Goal: Task Accomplishment & Management: Use online tool/utility

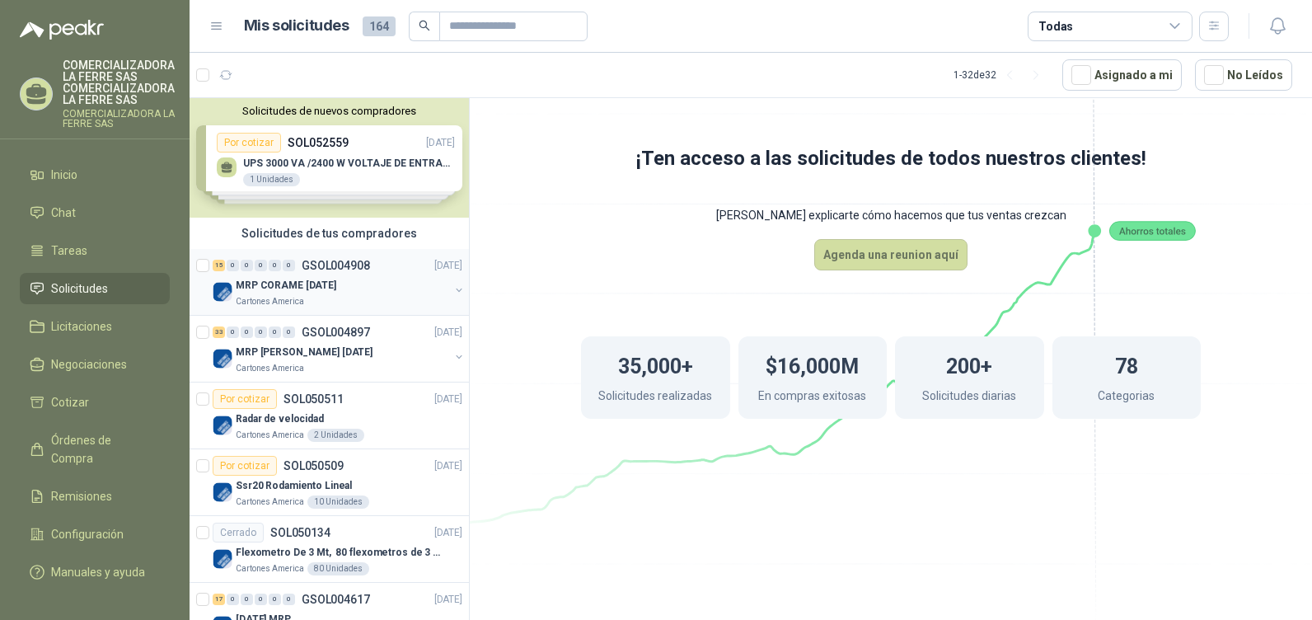
click at [291, 295] on p "Cartones America" at bounding box center [270, 301] width 68 height 13
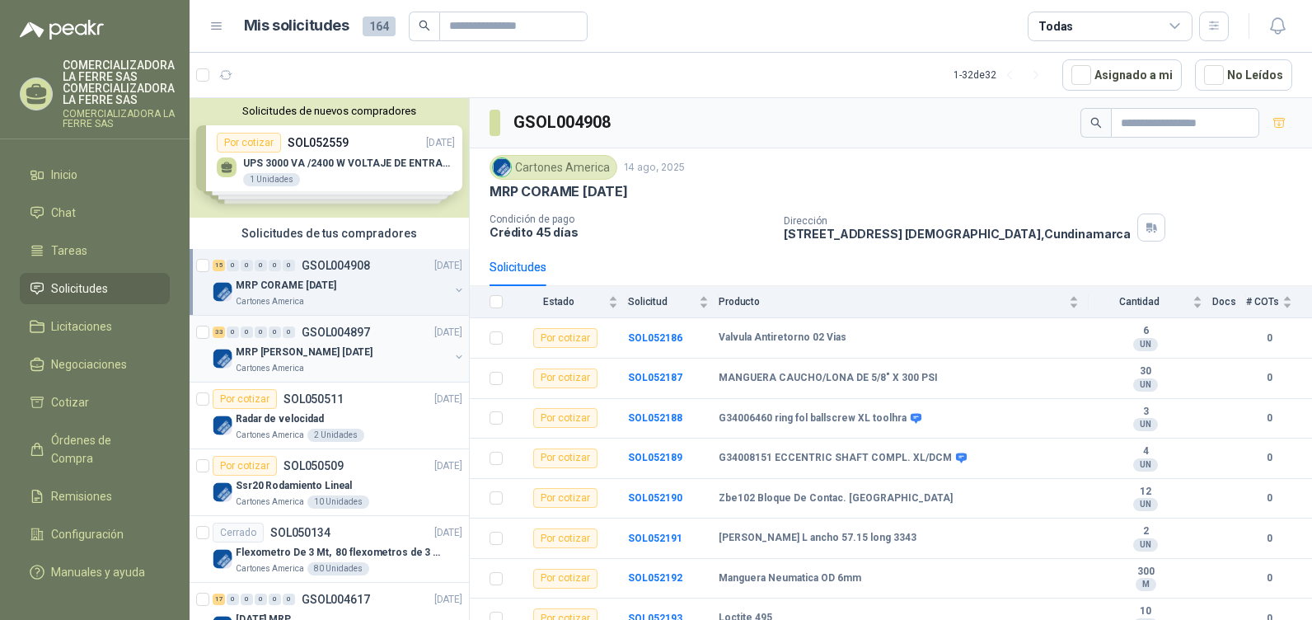
click at [285, 339] on div "33 0 0 0 0 0 GSOL004897 [DATE]" at bounding box center [339, 332] width 253 height 20
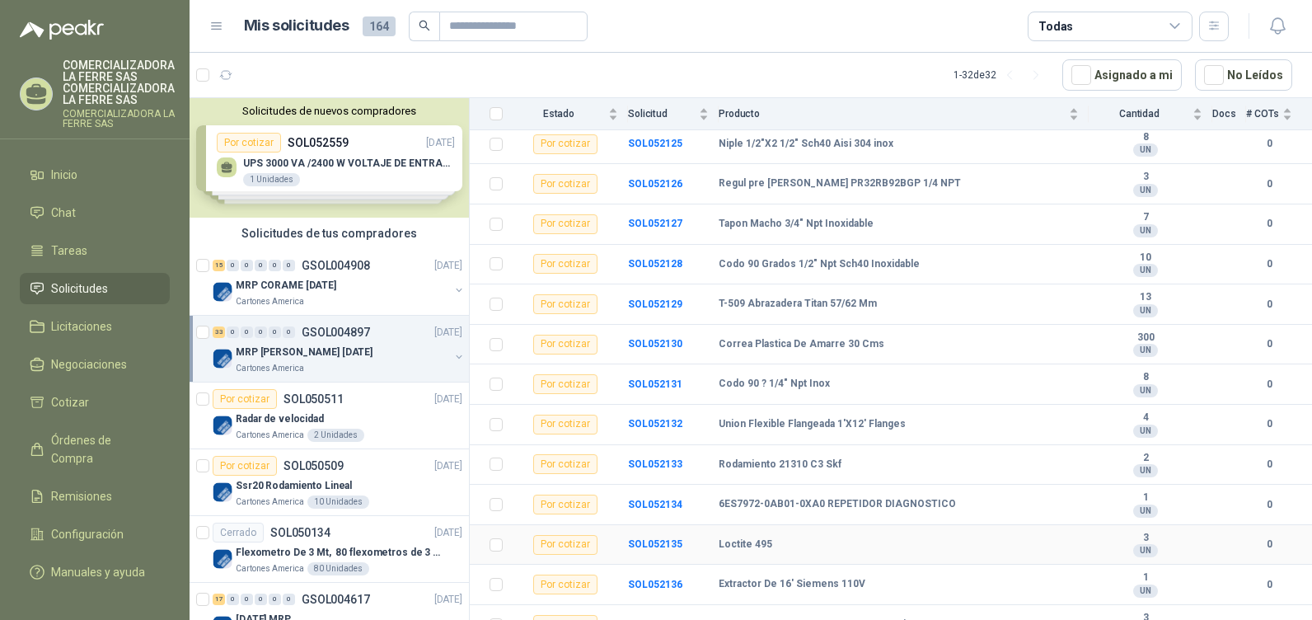
scroll to position [1014, 0]
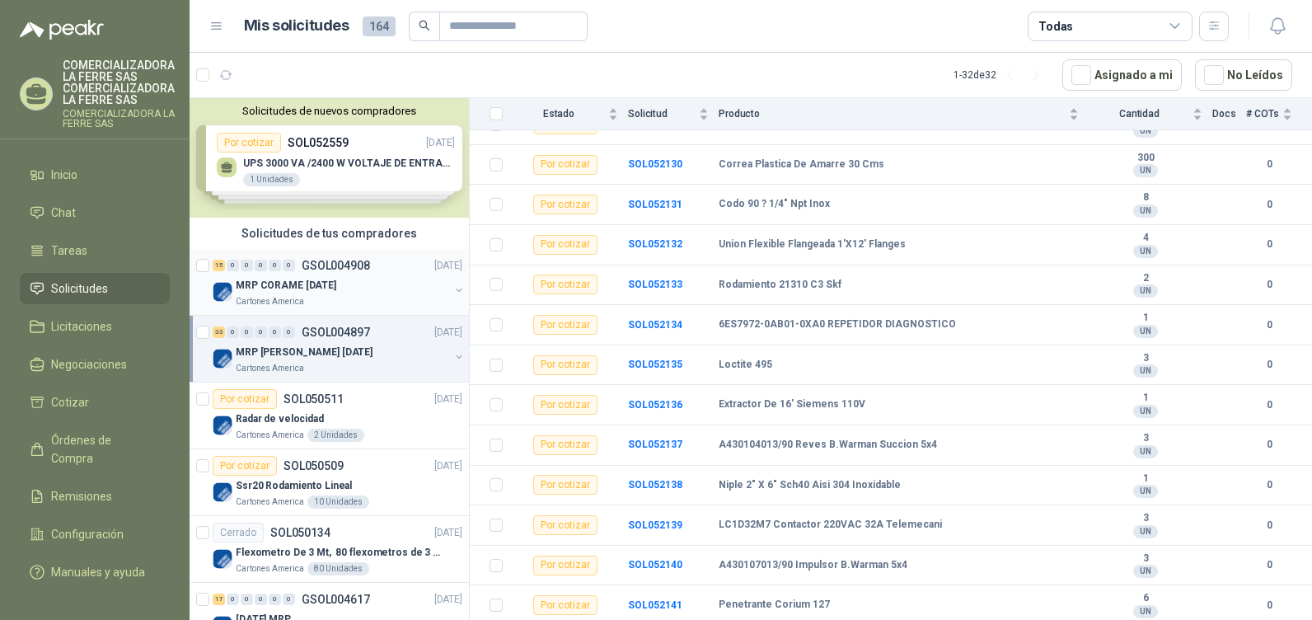
click at [313, 282] on p "MRP CORAME [DATE]" at bounding box center [286, 286] width 101 height 16
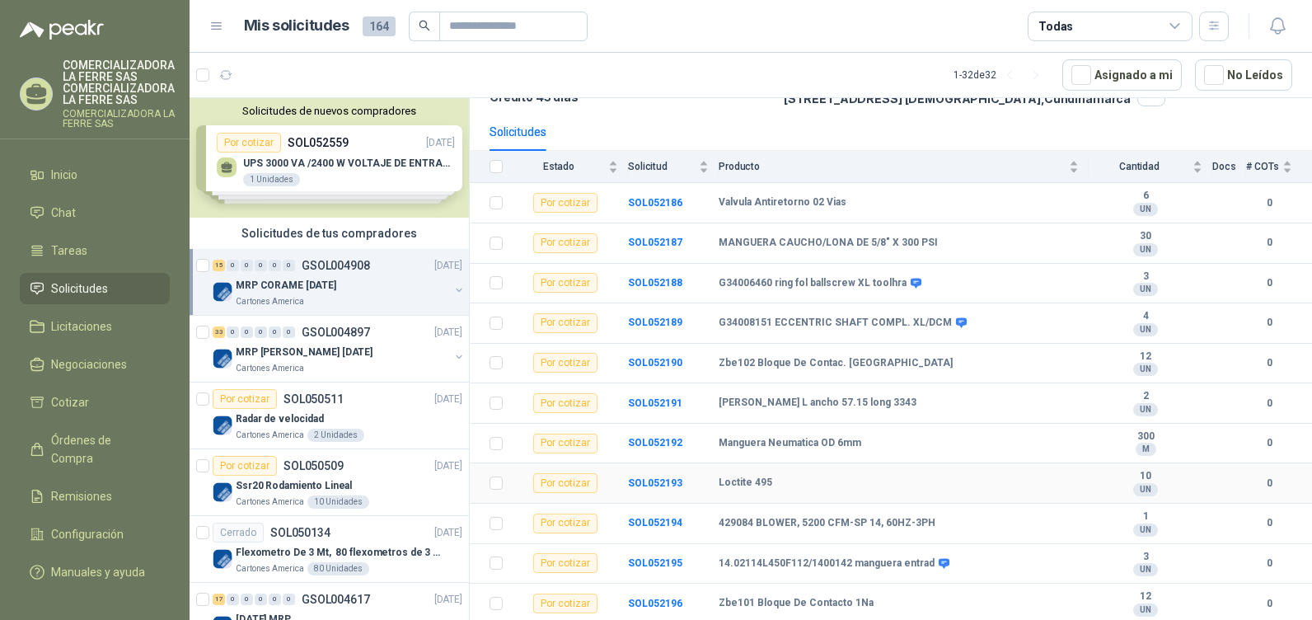
scroll to position [165, 0]
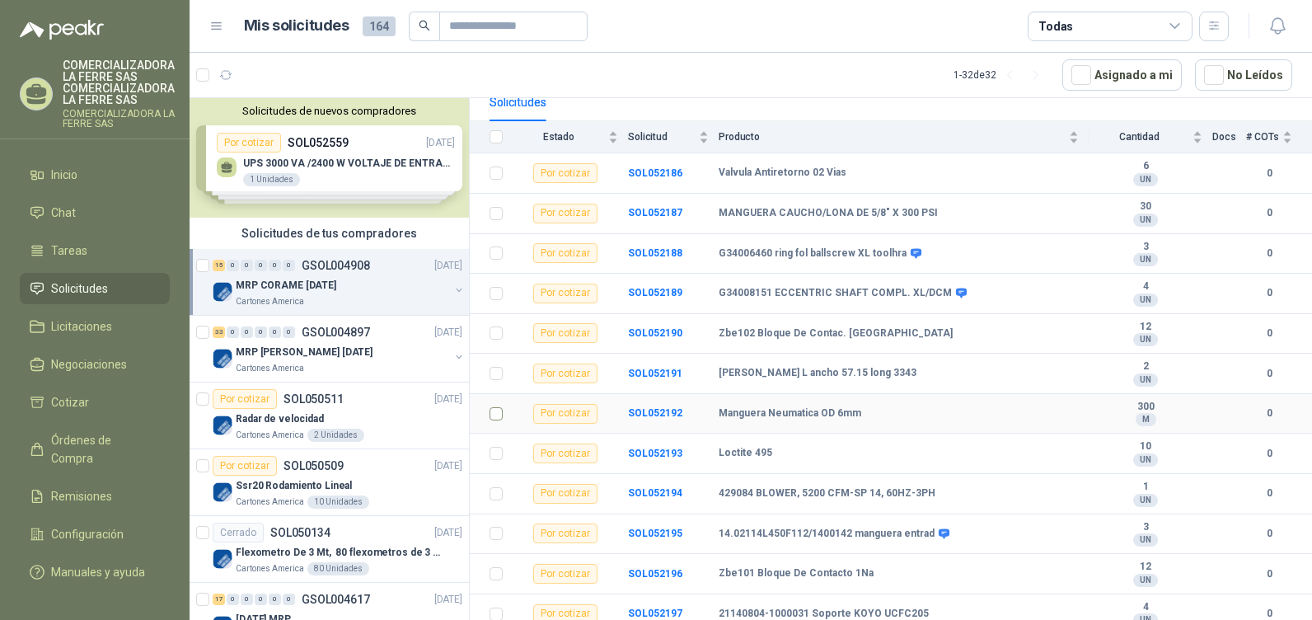
click at [485, 414] on td at bounding box center [491, 414] width 43 height 40
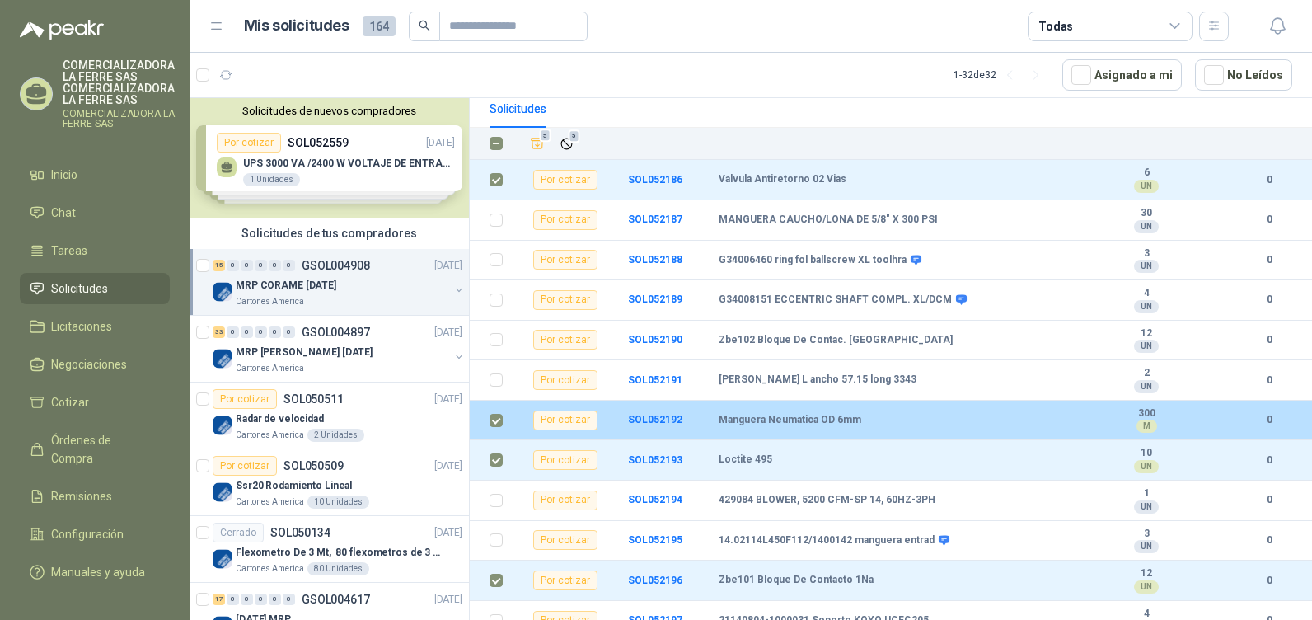
scroll to position [129, 0]
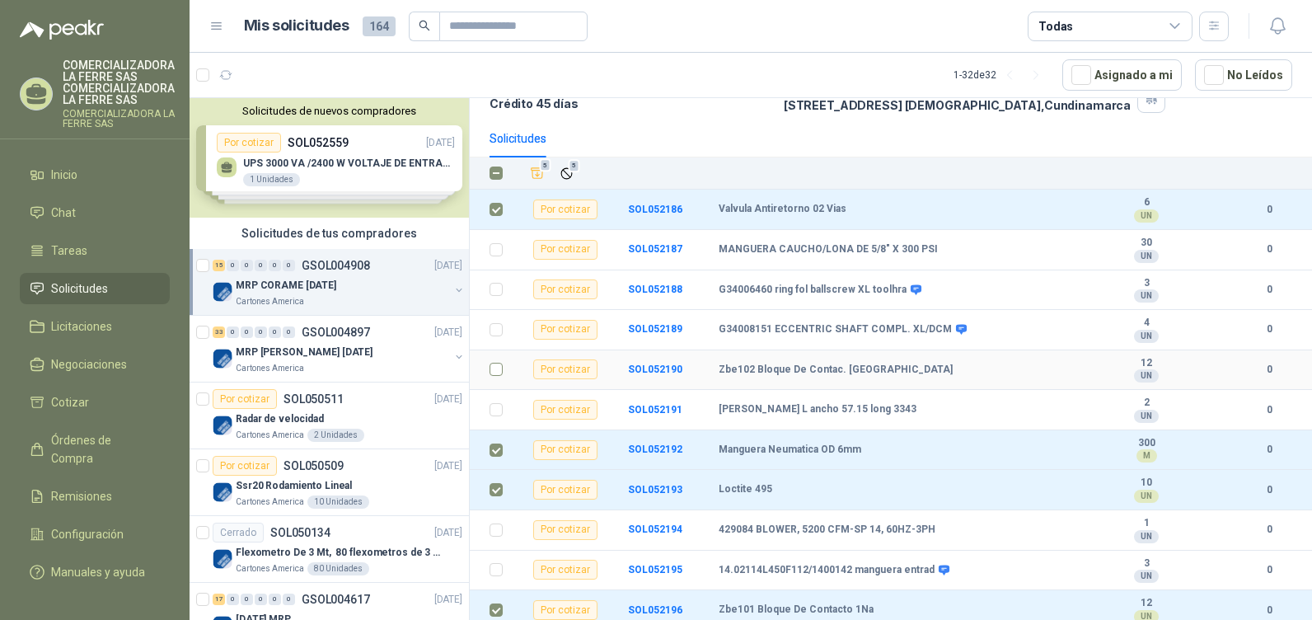
click at [503, 363] on td at bounding box center [491, 370] width 43 height 40
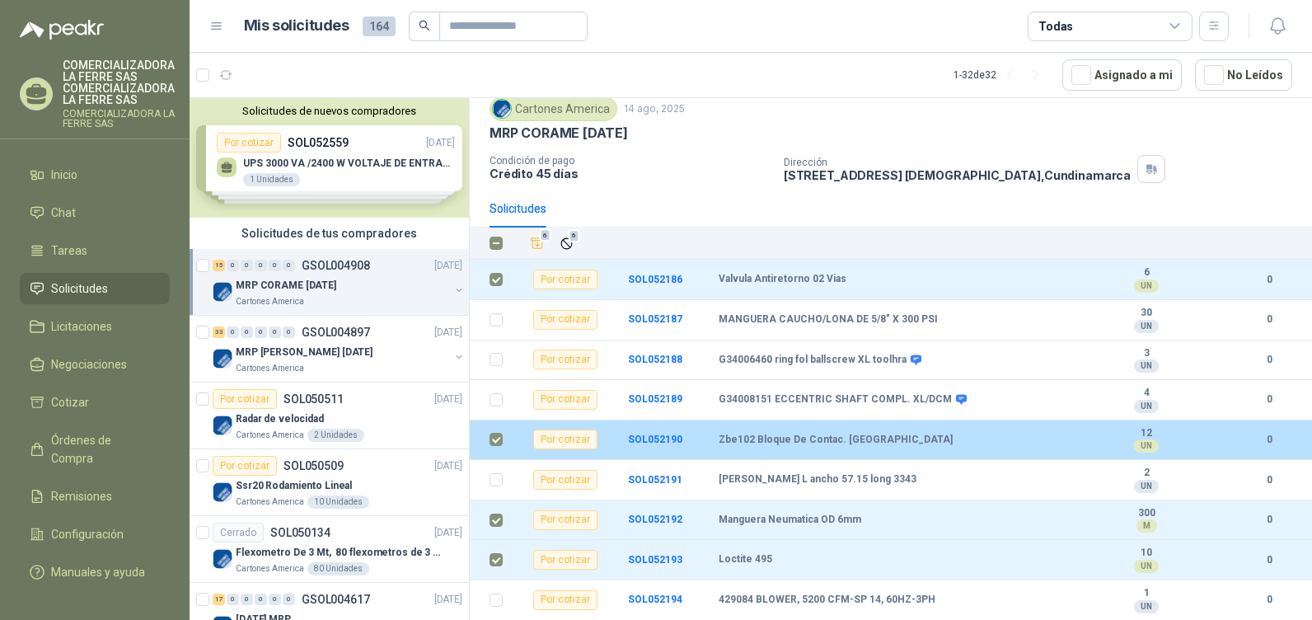
scroll to position [0, 0]
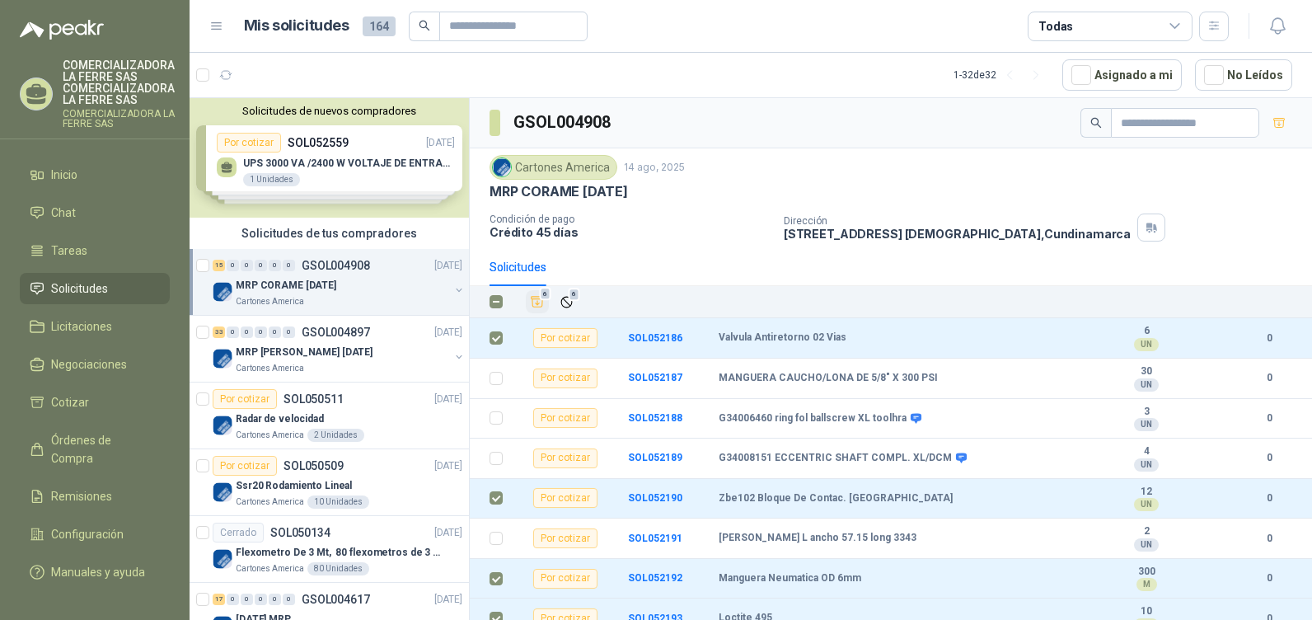
click at [533, 302] on icon "Añadir" at bounding box center [537, 301] width 15 height 15
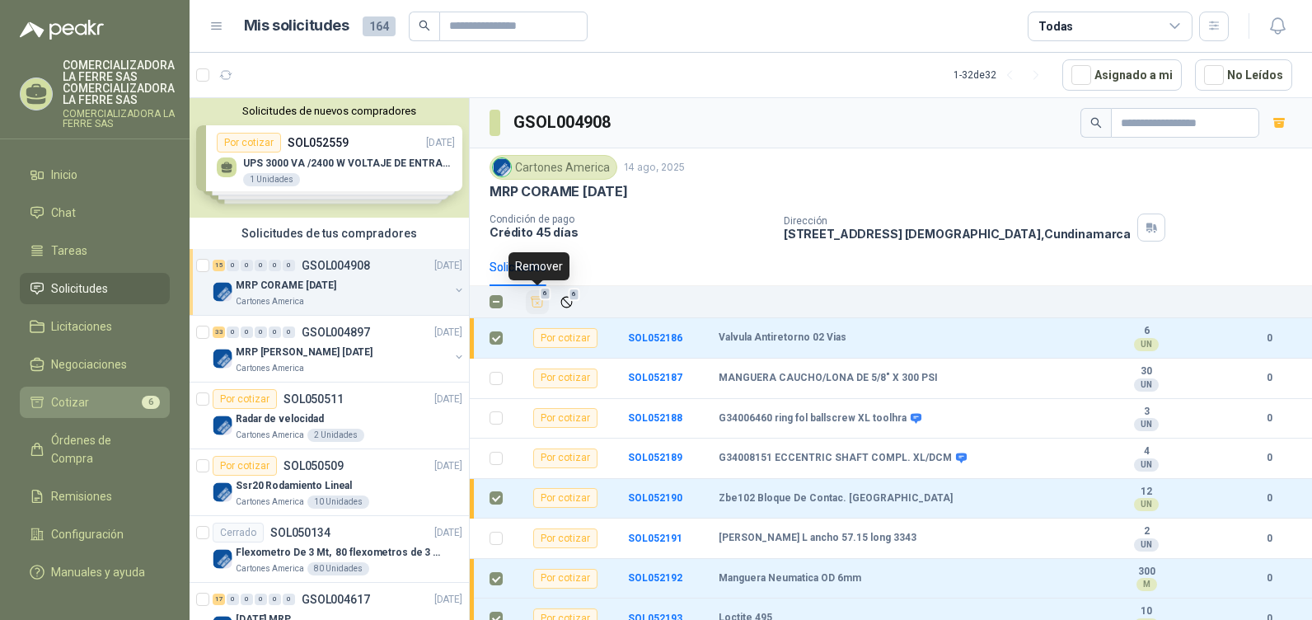
click at [94, 405] on li "Cotizar 6" at bounding box center [95, 402] width 130 height 18
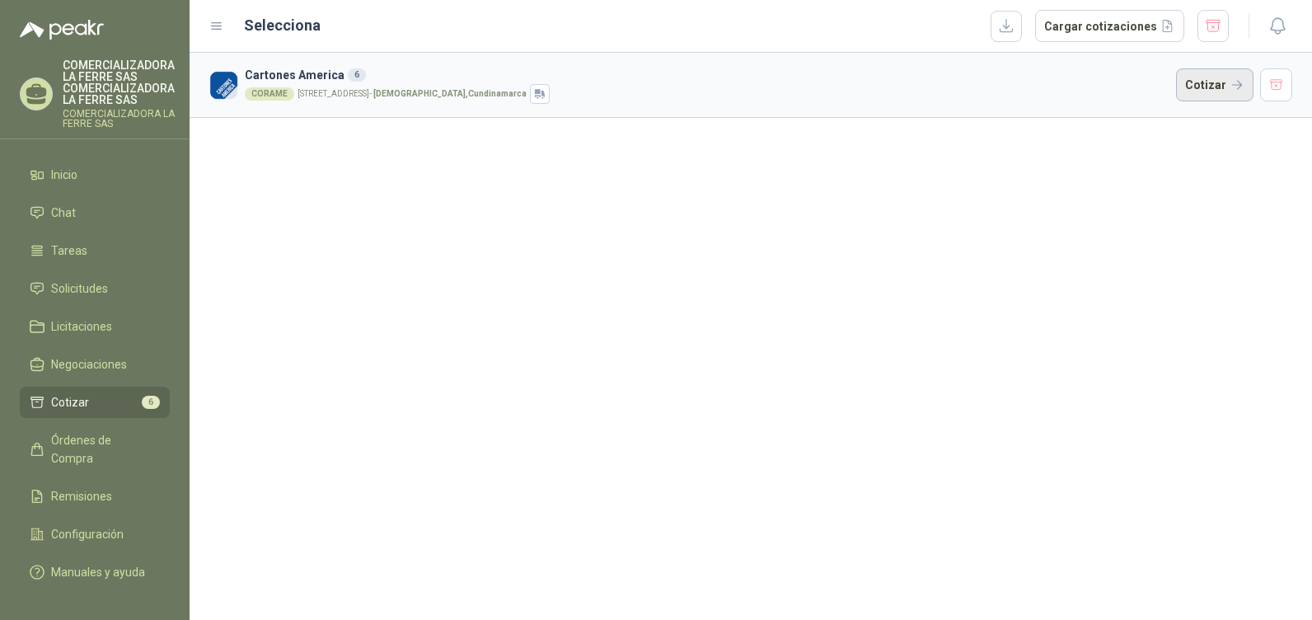
click at [1221, 88] on button "Cotizar" at bounding box center [1214, 84] width 77 height 33
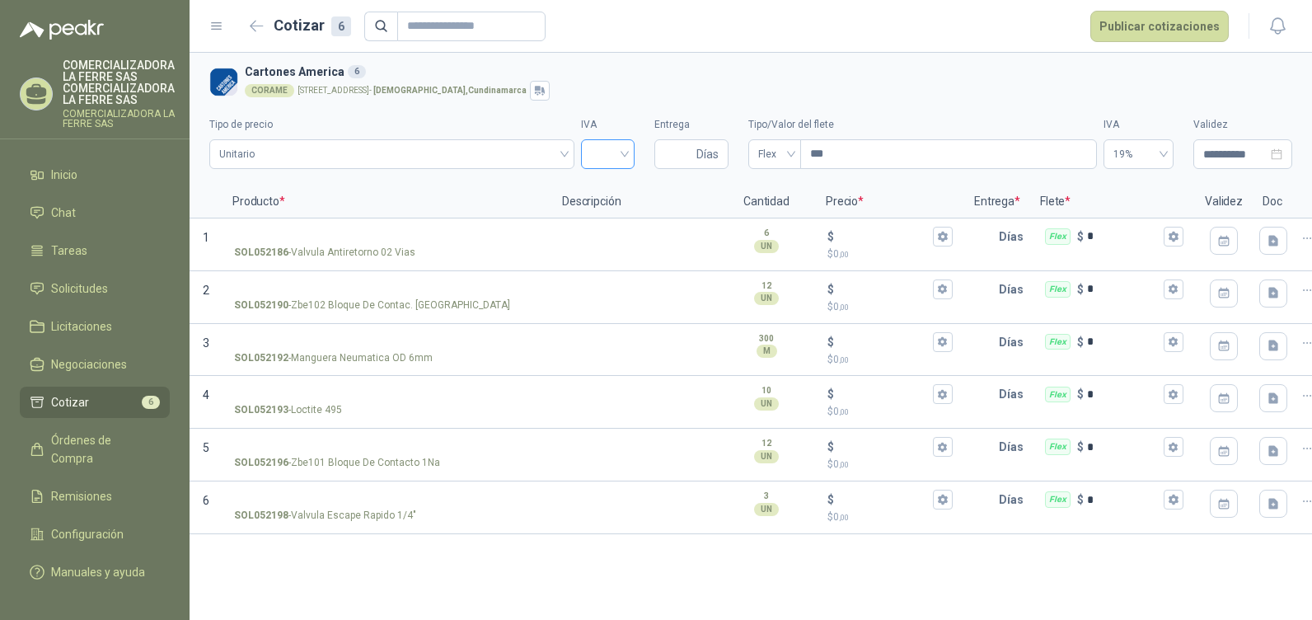
drag, startPoint x: 634, startPoint y: 147, endPoint x: 600, endPoint y: 152, distance: 35.1
click at [633, 147] on div "**********" at bounding box center [750, 138] width 1083 height 75
click at [594, 153] on input "search" at bounding box center [608, 152] width 34 height 25
click at [607, 181] on div "19%" at bounding box center [607, 189] width 27 height 18
click at [670, 149] on input "Entrega" at bounding box center [678, 154] width 29 height 28
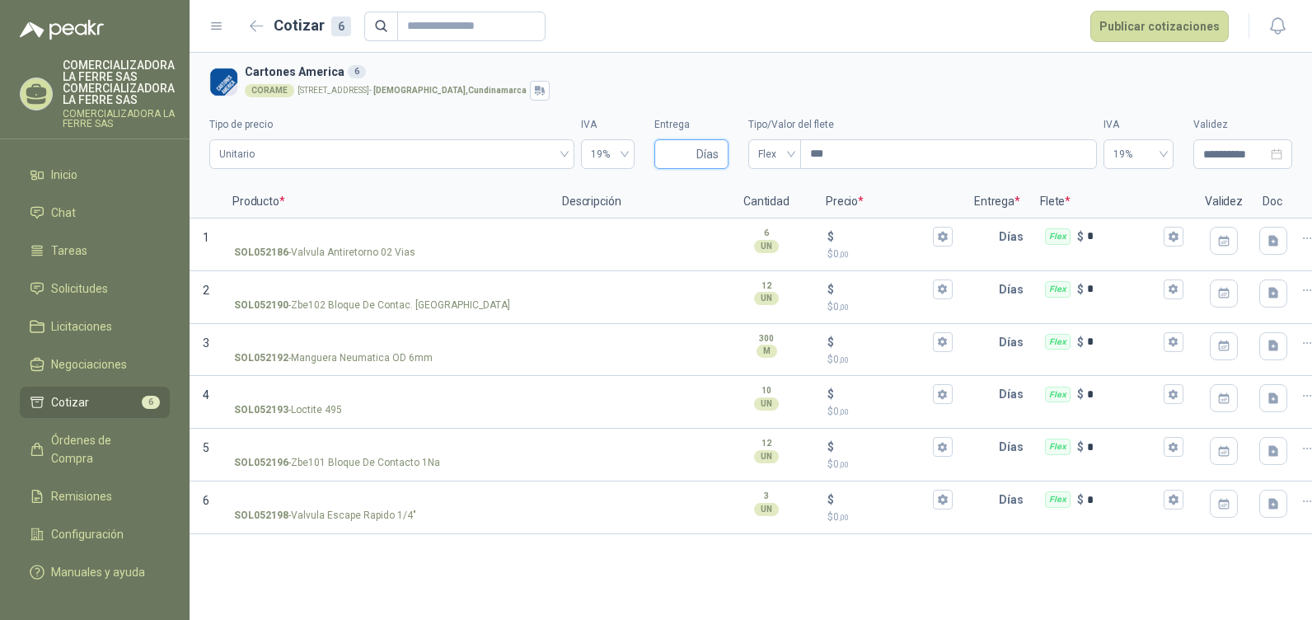
type input "*"
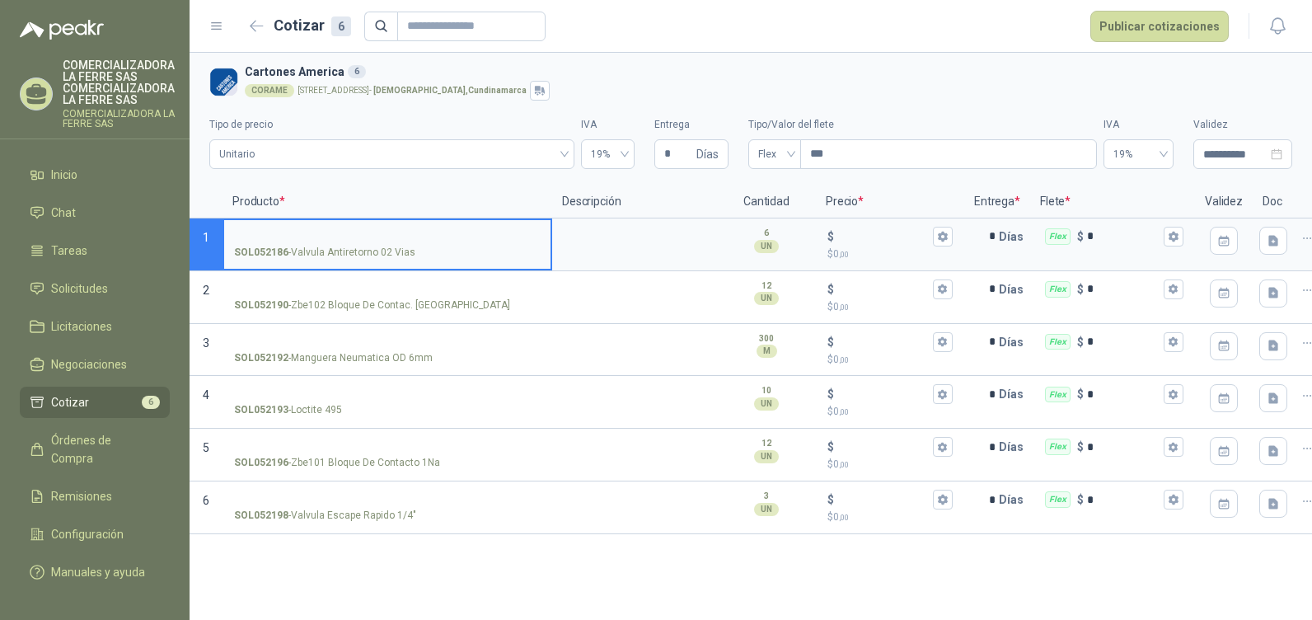
click at [280, 235] on input "SOL052186 - Valvula Antiretorno 02 Vias" at bounding box center [387, 237] width 307 height 12
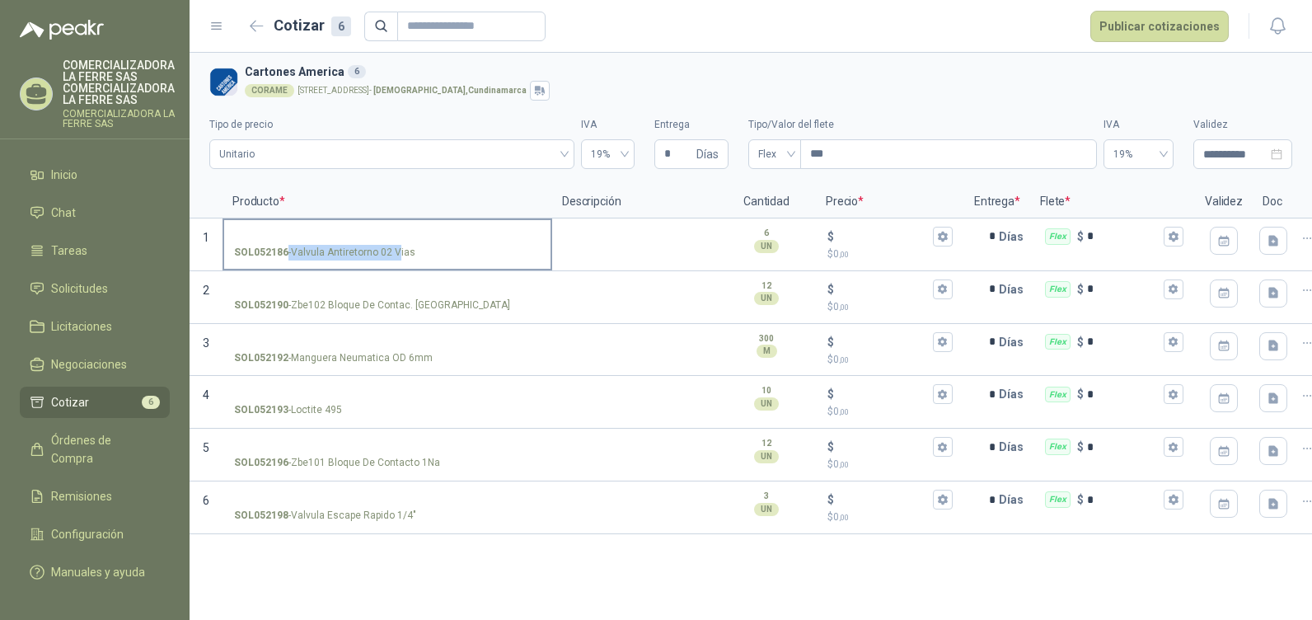
drag, startPoint x: 414, startPoint y: 254, endPoint x: 396, endPoint y: 256, distance: 17.5
click at [396, 256] on div "SOL052186 - Valvula Antiretorno 02 Vias" at bounding box center [387, 253] width 307 height 16
drag, startPoint x: 396, startPoint y: 256, endPoint x: 432, endPoint y: 256, distance: 35.4
click at [436, 269] on div "SOL052186 - Valvula Antiretorno 02 Vias" at bounding box center [387, 244] width 330 height 53
drag, startPoint x: 423, startPoint y: 249, endPoint x: 364, endPoint y: 264, distance: 60.4
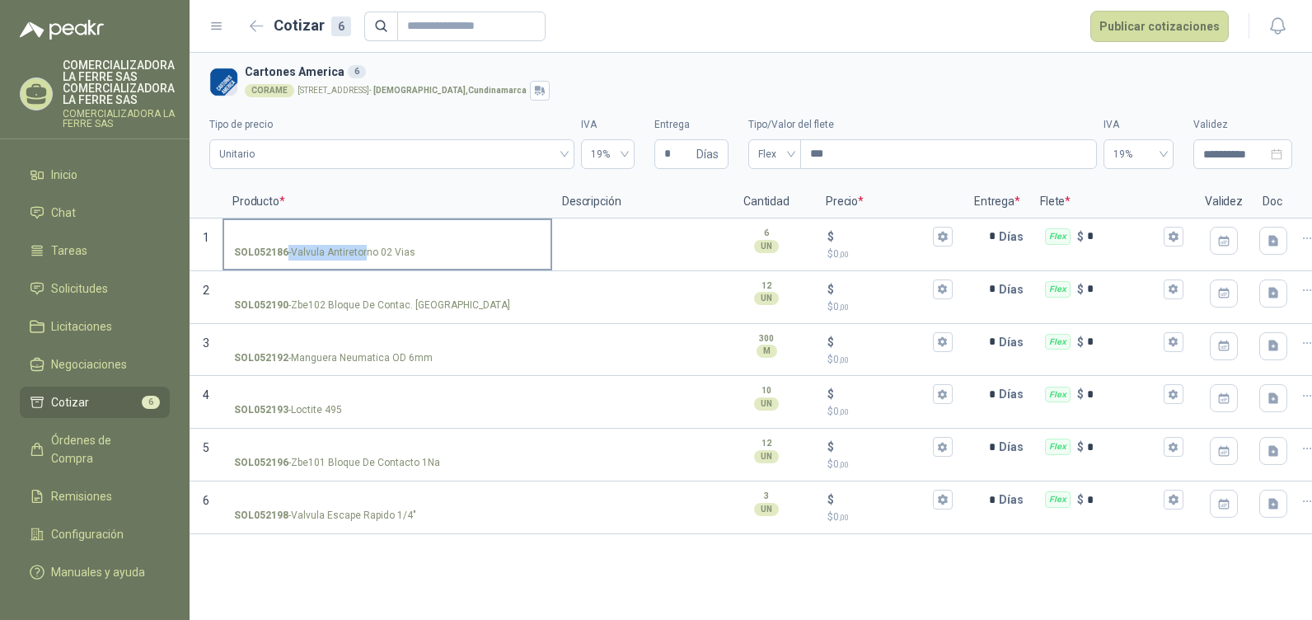
click at [364, 264] on label "SOL052186 - Valvula Antiretorno 02 Vias" at bounding box center [387, 243] width 326 height 47
drag, startPoint x: 304, startPoint y: 261, endPoint x: 289, endPoint y: 258, distance: 15.2
click at [303, 261] on label "SOL052186 - Valvula Antiretorno 02 Vias" at bounding box center [387, 243] width 326 height 47
click at [303, 243] on input "SOL052186 - Valvula Antiretorno 02 Vias" at bounding box center [387, 237] width 307 height 12
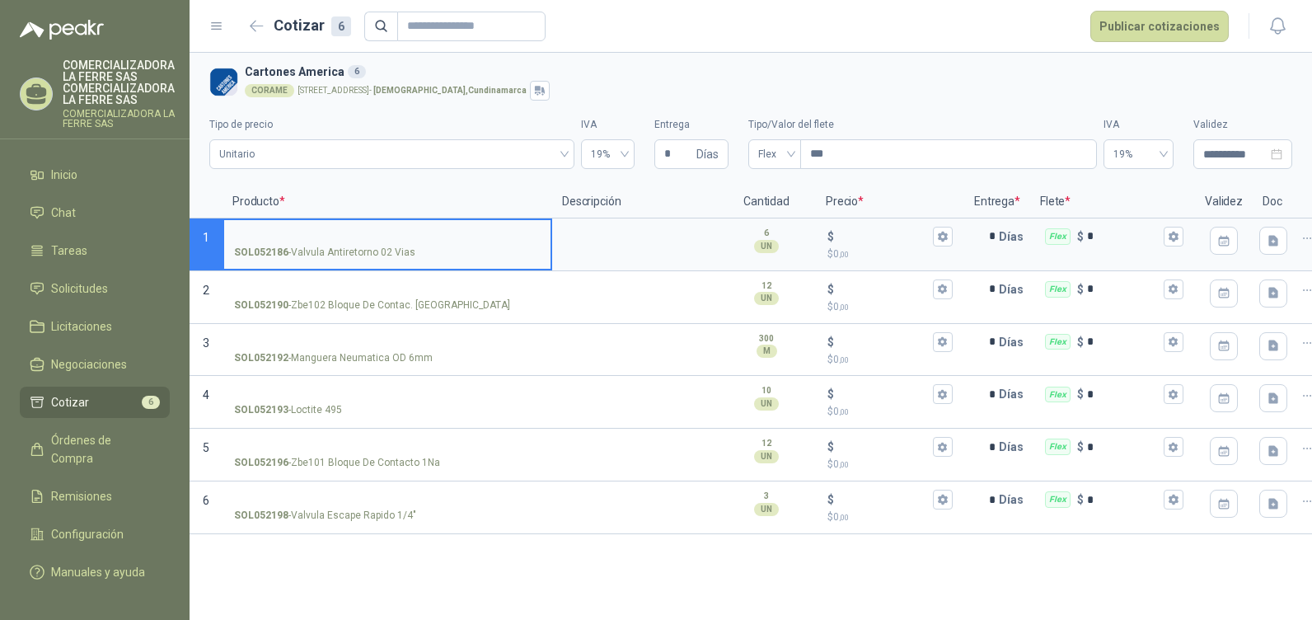
drag, startPoint x: 256, startPoint y: 246, endPoint x: 278, endPoint y: 246, distance: 21.4
click at [278, 246] on strong "SOL052186" at bounding box center [261, 253] width 54 height 16
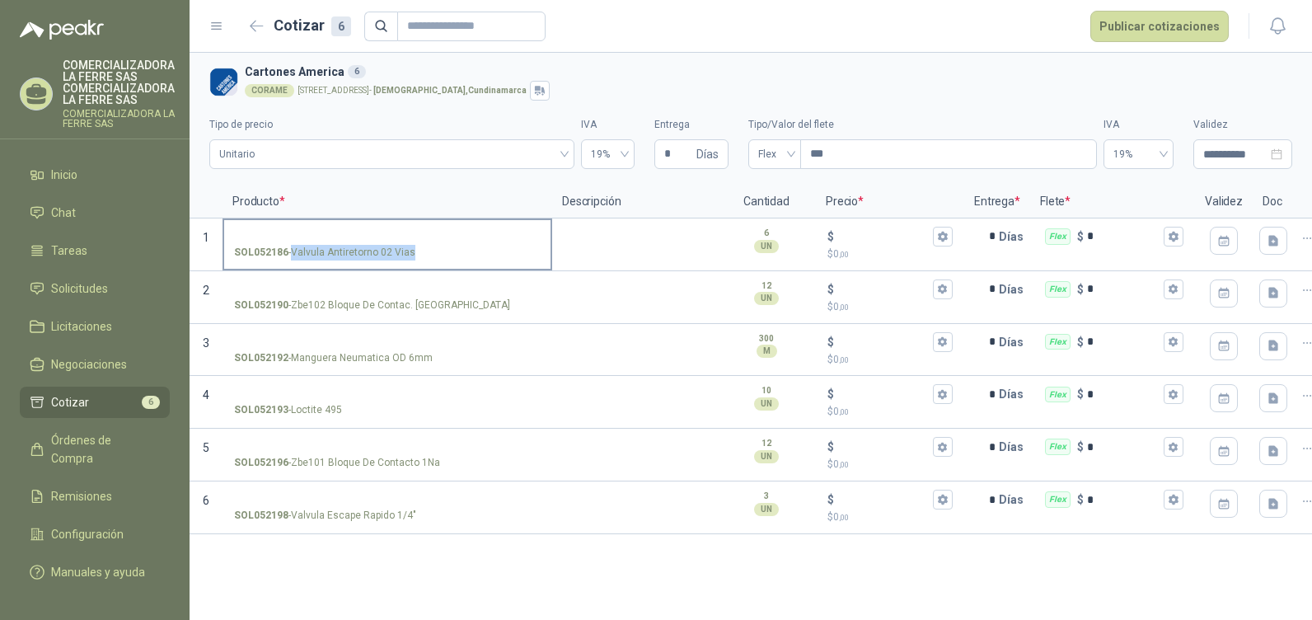
drag, startPoint x: 278, startPoint y: 246, endPoint x: 408, endPoint y: 253, distance: 130.4
click at [408, 253] on p "SOL052186 - Valvula Antiretorno 02 Vias" at bounding box center [324, 253] width 181 height 16
copy p "Valvula Antiretorno 02 Vias"
drag, startPoint x: 408, startPoint y: 253, endPoint x: 283, endPoint y: 227, distance: 128.0
click at [283, 227] on label "SOL052186 - Valvula Antiretorno 02 Vias" at bounding box center [387, 243] width 326 height 47
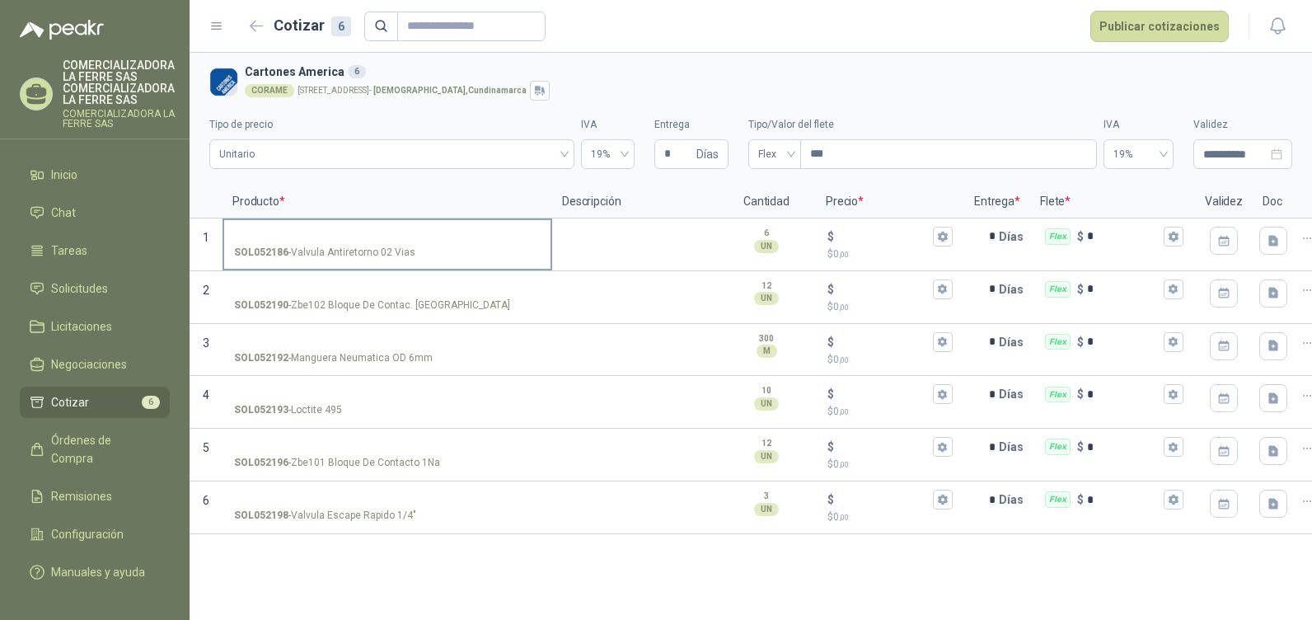
click at [283, 231] on input "SOL052186 - Valvula Antiretorno 02 Vias" at bounding box center [387, 237] width 307 height 12
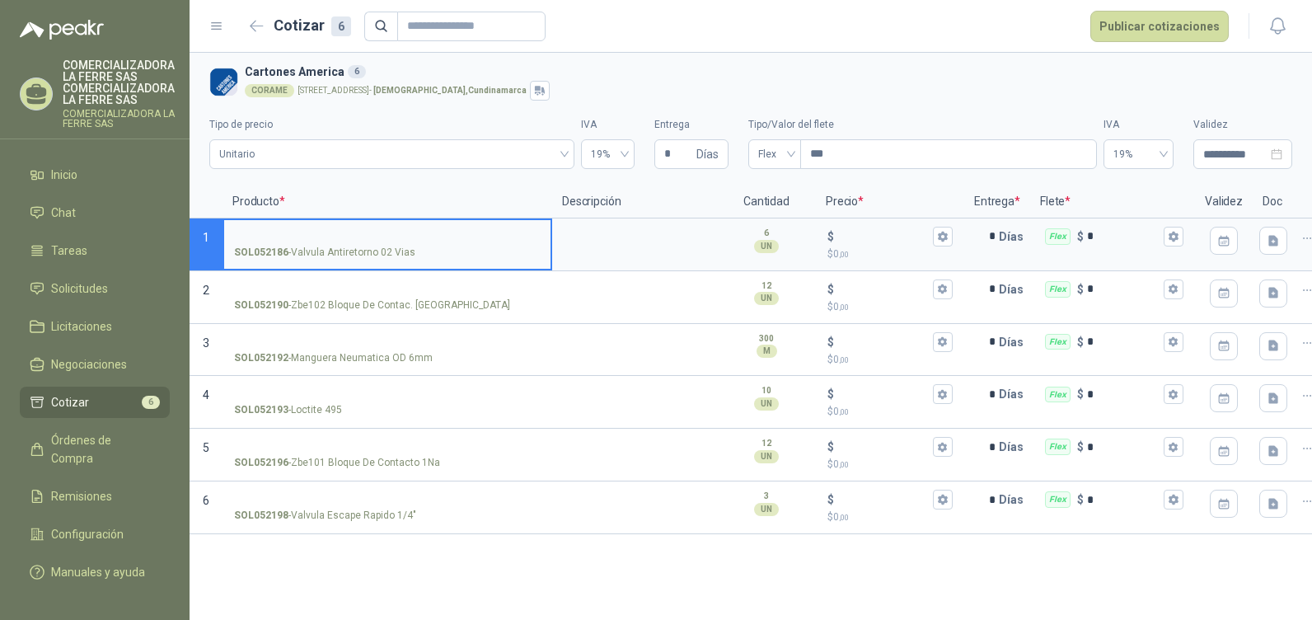
click at [263, 236] on input "SOL052186 - Valvula Antiretorno 02 Vias" at bounding box center [387, 237] width 307 height 12
click at [402, 231] on input "**********" at bounding box center [387, 237] width 307 height 12
type input "**********"
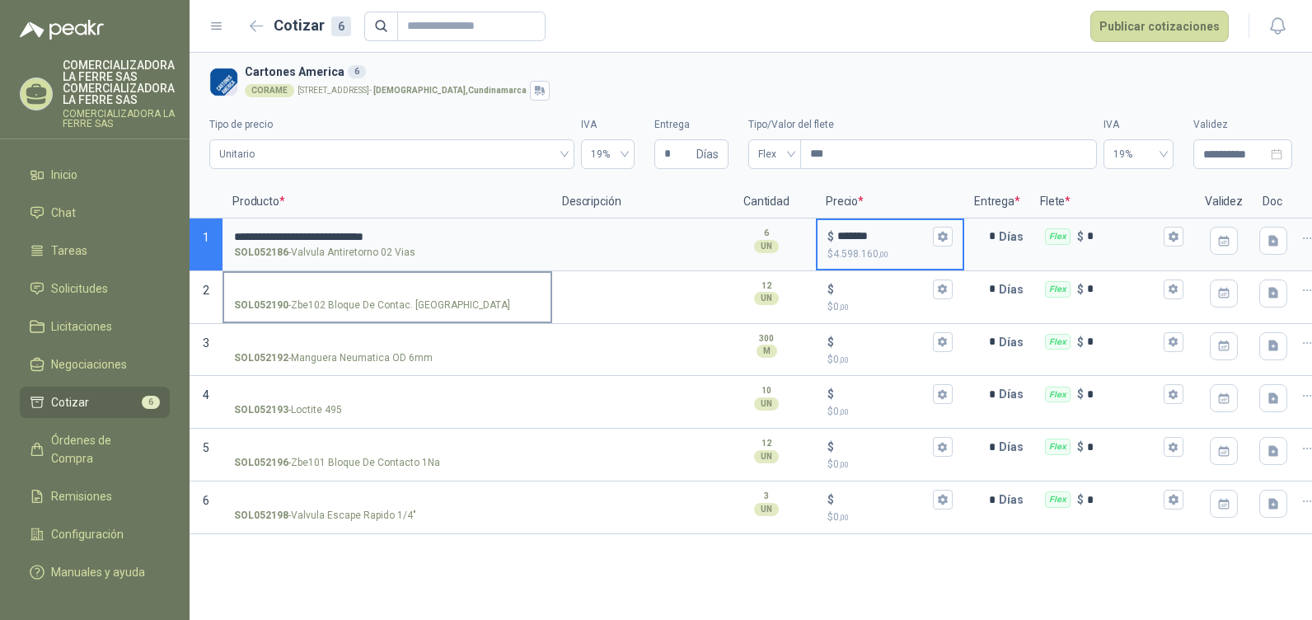
type input "*******"
click at [364, 294] on input "SOL052190 - Zbe102 Bloque De Contac. [GEOGRAPHIC_DATA]" at bounding box center [387, 289] width 307 height 12
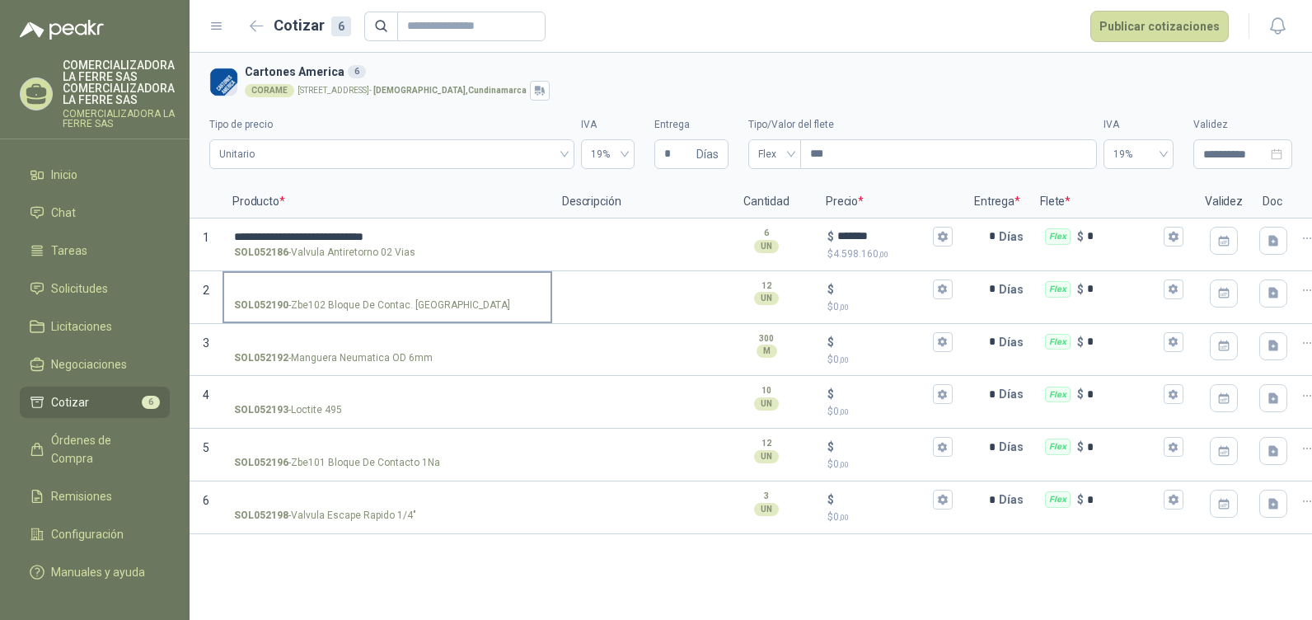
drag, startPoint x: 433, startPoint y: 308, endPoint x: 363, endPoint y: 311, distance: 70.9
click at [366, 311] on div "SOL052190 - Zbe102 Bloque De Contac. [GEOGRAPHIC_DATA]" at bounding box center [387, 305] width 307 height 16
click at [366, 296] on input "SOL052190 - Zbe102 Bloque De Contac. [GEOGRAPHIC_DATA]" at bounding box center [387, 289] width 307 height 12
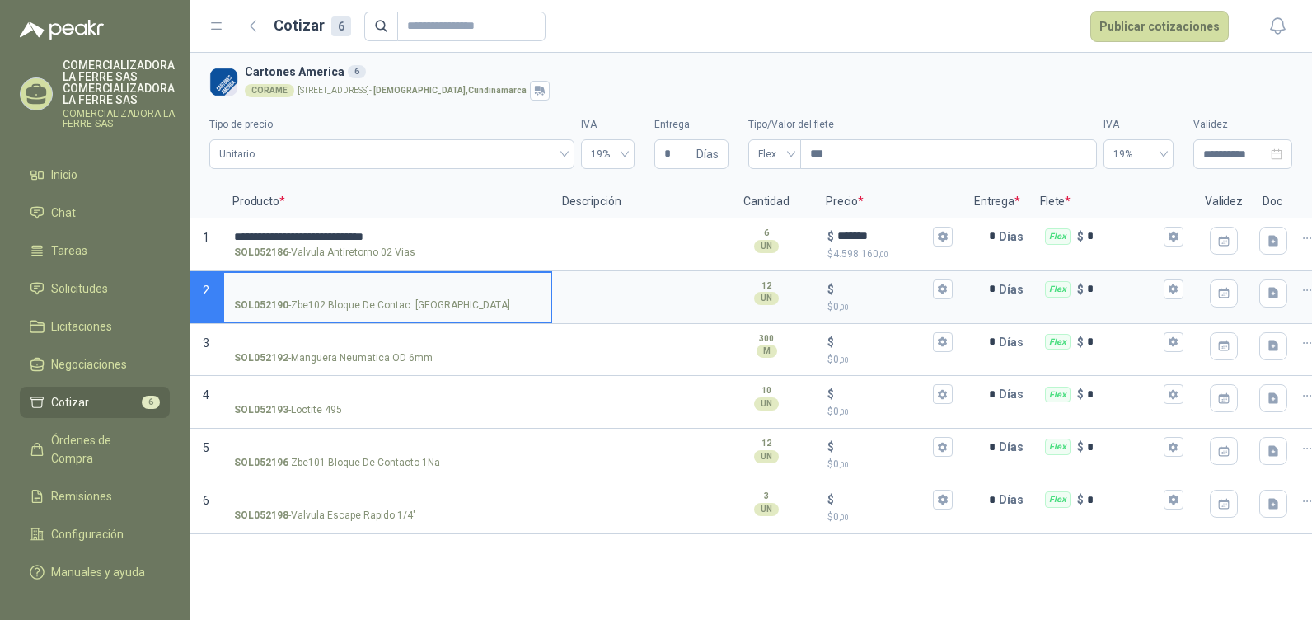
click at [341, 306] on p "SOL052190 - Zbe102 Bloque De Contac. [GEOGRAPHIC_DATA]" at bounding box center [372, 305] width 276 height 16
click at [341, 296] on input "SOL052190 - Zbe102 Bloque De Contac. [GEOGRAPHIC_DATA]" at bounding box center [387, 289] width 307 height 12
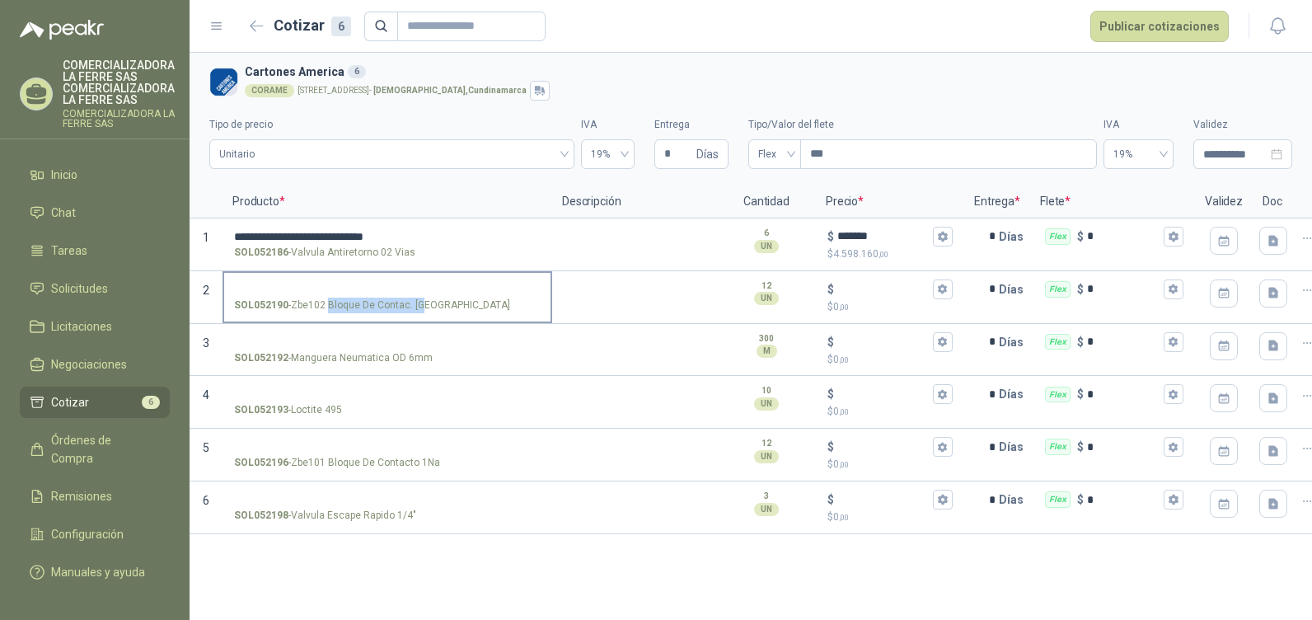
drag, startPoint x: 328, startPoint y: 307, endPoint x: 423, endPoint y: 309, distance: 94.8
click at [423, 309] on p "SOL052190 - Zbe102 Bloque De Contac. [GEOGRAPHIC_DATA]" at bounding box center [372, 305] width 276 height 16
copy p "Bloque De Contac. [GEOGRAPHIC_DATA]"
click at [308, 283] on input "SOL052190 - Zbe102 Bloque De Contac. [GEOGRAPHIC_DATA]" at bounding box center [387, 289] width 307 height 12
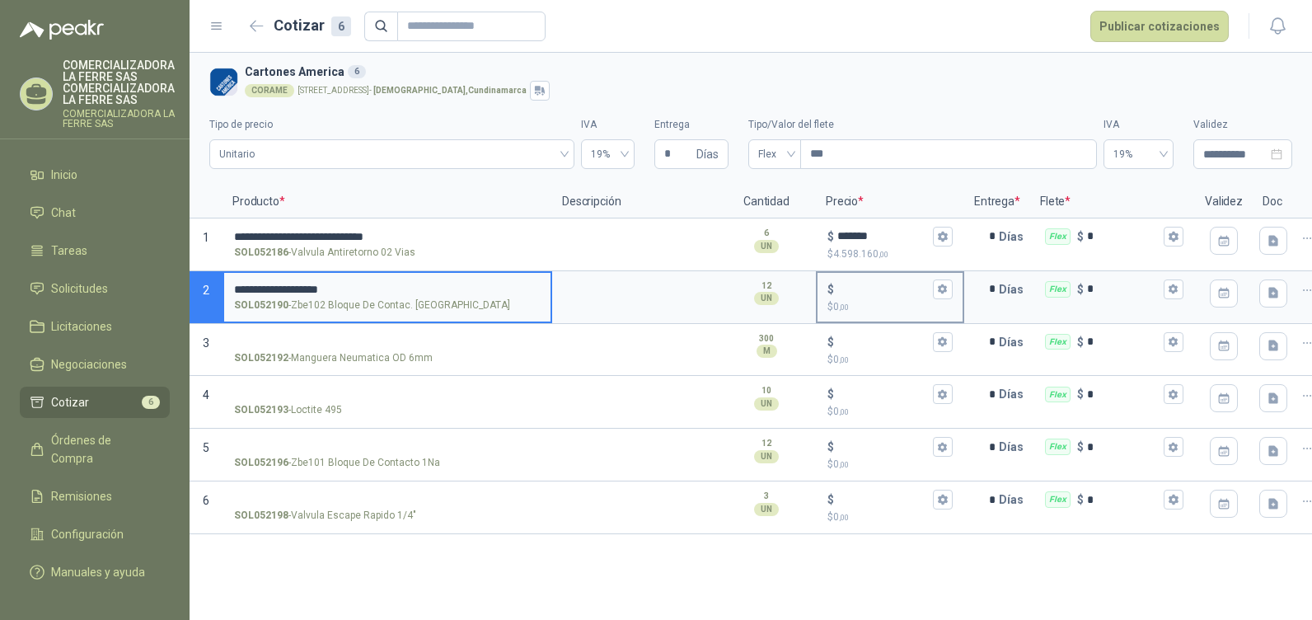
click at [870, 290] on input "$ $ 0 ,00" at bounding box center [883, 289] width 92 height 12
type input "*******"
click at [377, 346] on input "SOL052192 - Manguera Neumatica OD 6mm" at bounding box center [387, 342] width 307 height 12
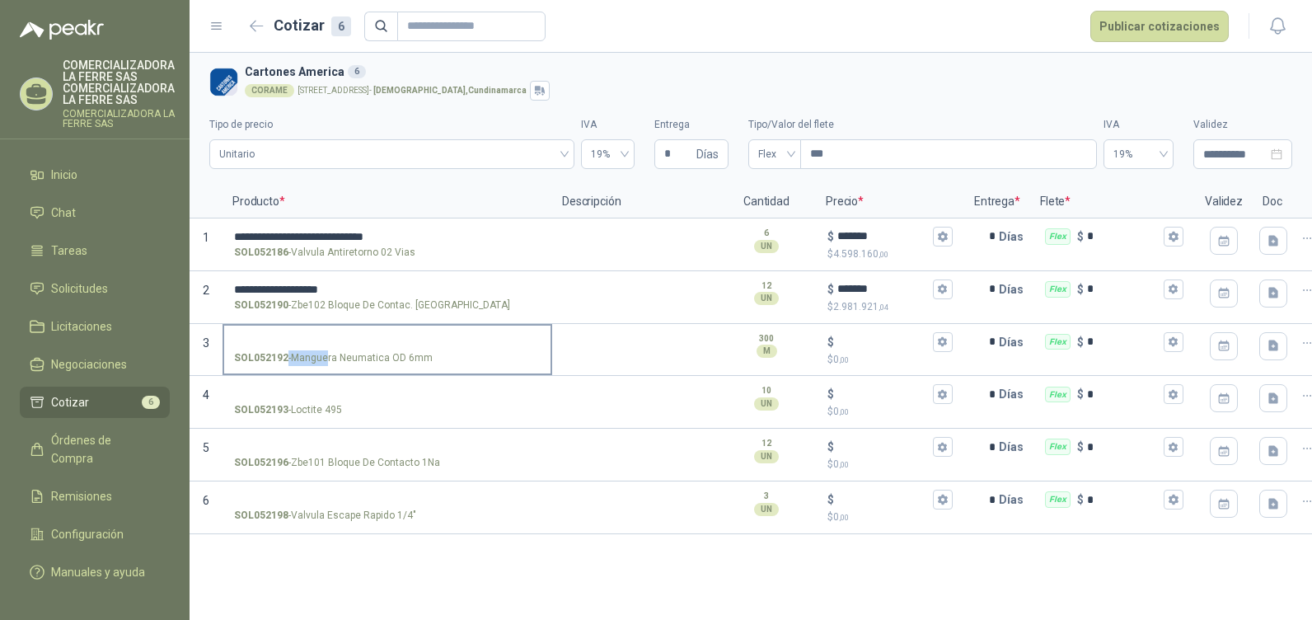
drag, startPoint x: 428, startPoint y: 358, endPoint x: 315, endPoint y: 363, distance: 113.0
click at [315, 363] on div "SOL052192 - Manguera Neumatica OD 6mm" at bounding box center [387, 358] width 307 height 16
drag, startPoint x: 315, startPoint y: 363, endPoint x: 293, endPoint y: 357, distance: 22.2
click at [293, 357] on p "SOL052192 - Manguera Neumatica OD 6mm" at bounding box center [333, 358] width 199 height 16
click at [293, 349] on input "SOL052192 - Manguera Neumatica OD 6mm" at bounding box center [387, 342] width 307 height 12
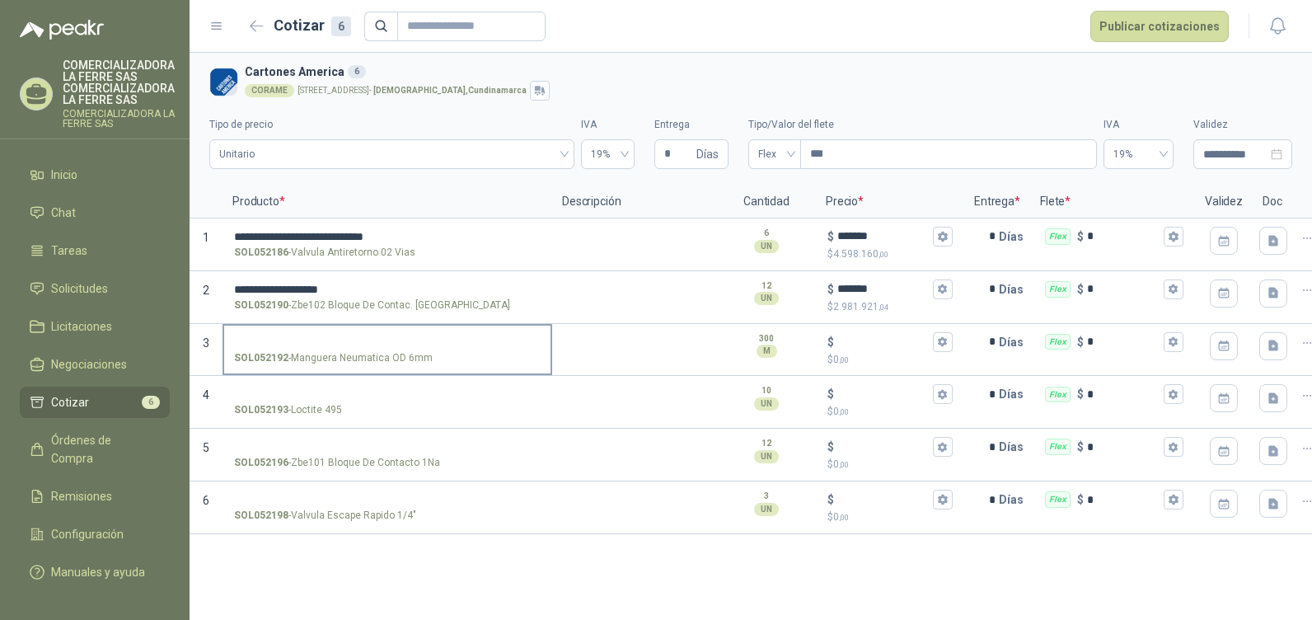
drag, startPoint x: 290, startPoint y: 357, endPoint x: 427, endPoint y: 358, distance: 136.8
click at [427, 358] on p "SOL052192 - Manguera Neumatica OD 6mm" at bounding box center [333, 358] width 199 height 16
copy p "Manguera Neumatica OD 6mm"
click at [337, 336] on input "SOL052192 - Manguera Neumatica OD 6mm" at bounding box center [387, 342] width 307 height 12
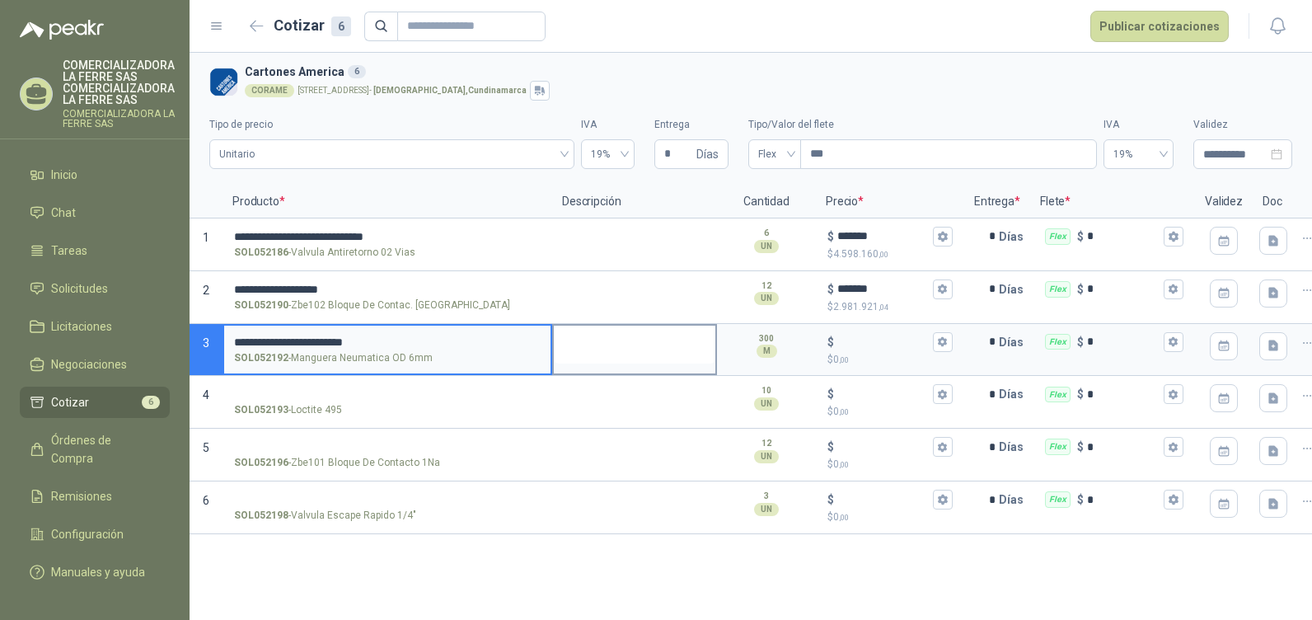
click at [570, 331] on div at bounding box center [634, 350] width 165 height 53
drag, startPoint x: 628, startPoint y: 340, endPoint x: 628, endPoint y: 383, distance: 42.8
click at [630, 344] on textarea at bounding box center [635, 344] width 162 height 38
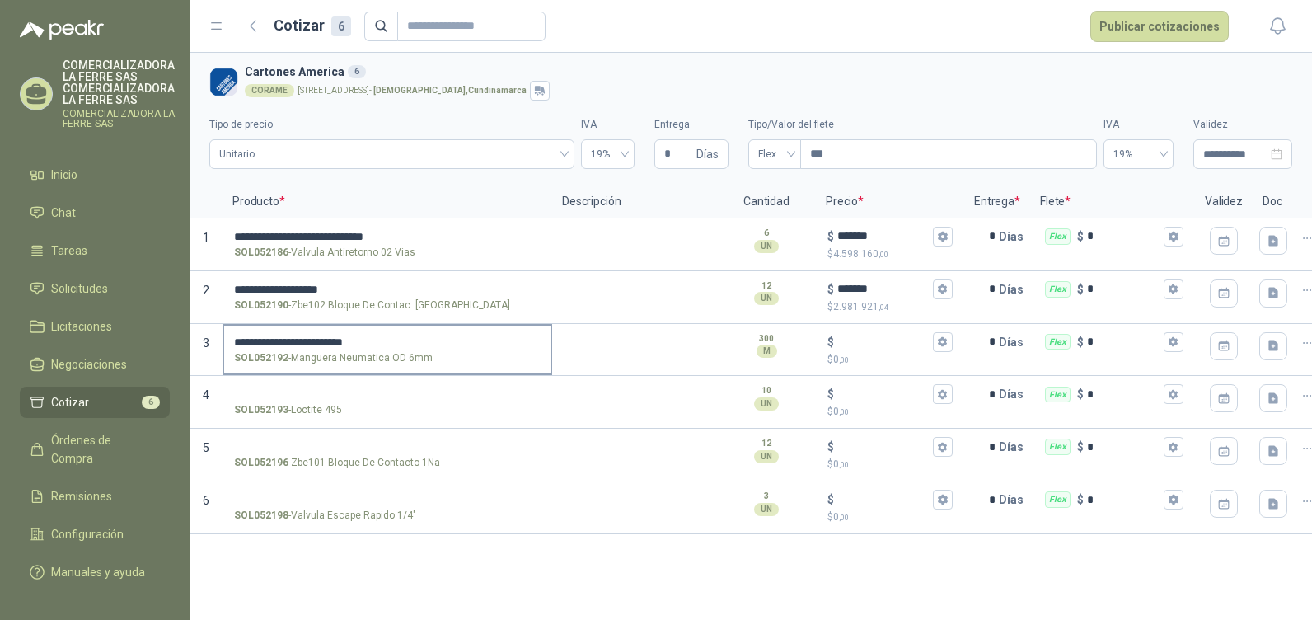
drag, startPoint x: 403, startPoint y: 362, endPoint x: 459, endPoint y: 358, distance: 56.2
click at [407, 362] on p "SOL052192 - Manguera Neumatica OD 6mm" at bounding box center [333, 358] width 199 height 16
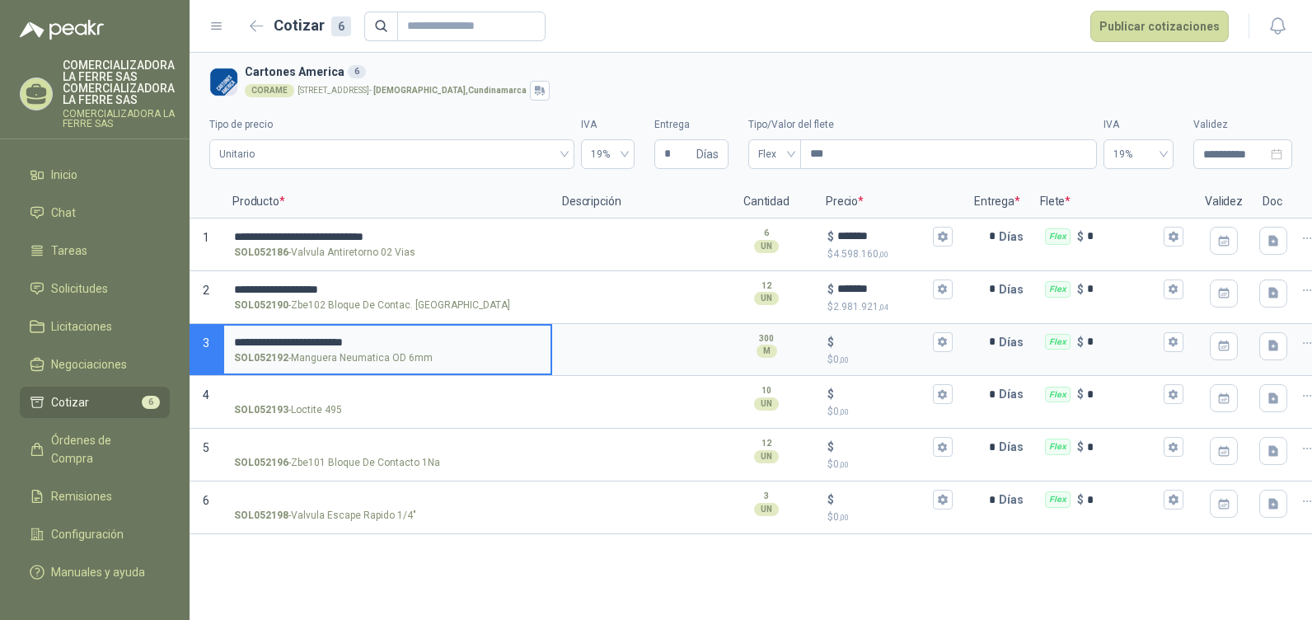
click at [452, 344] on input "**********" at bounding box center [387, 342] width 307 height 12
type input "**********"
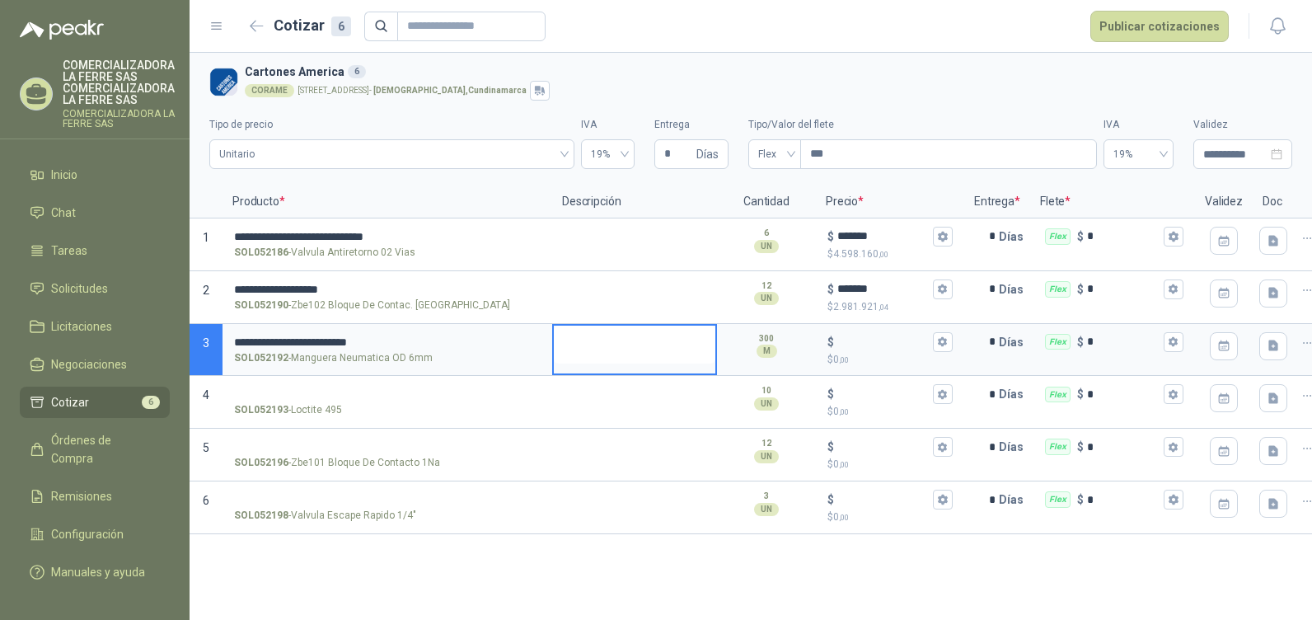
drag, startPoint x: 638, startPoint y: 342, endPoint x: 687, endPoint y: 357, distance: 51.6
click at [642, 342] on textarea at bounding box center [635, 344] width 162 height 38
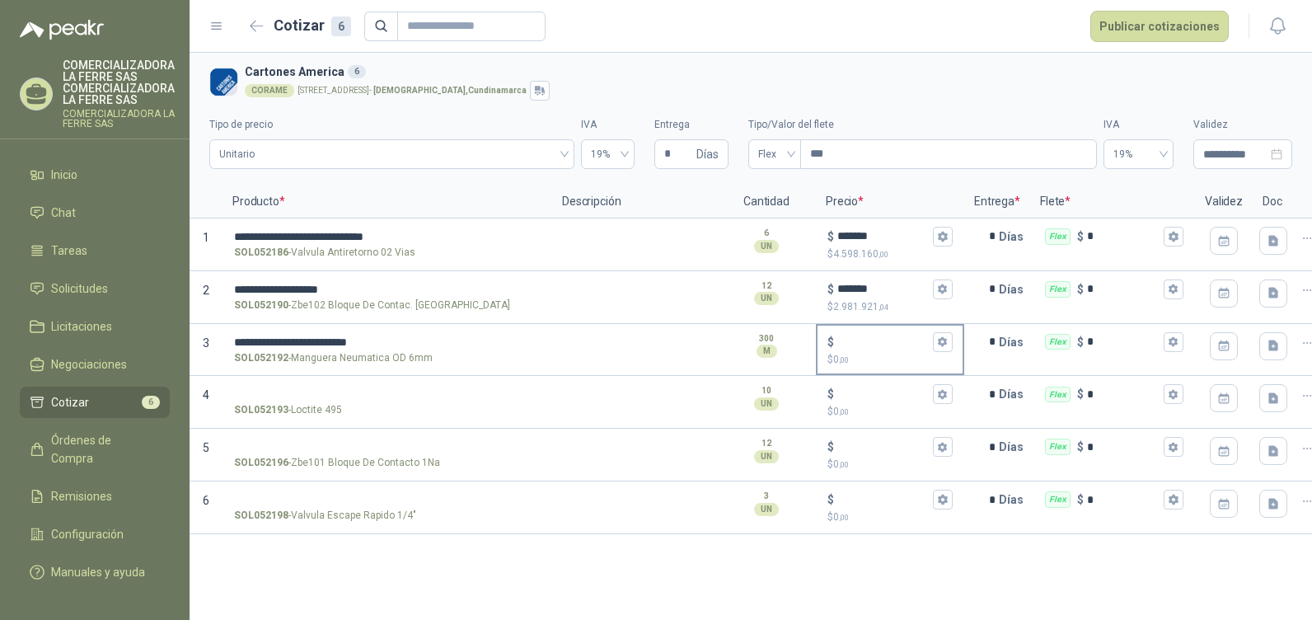
click at [873, 333] on div "$" at bounding box center [889, 342] width 125 height 20
click at [873, 335] on input "$ $ 0 ,00" at bounding box center [883, 341] width 92 height 12
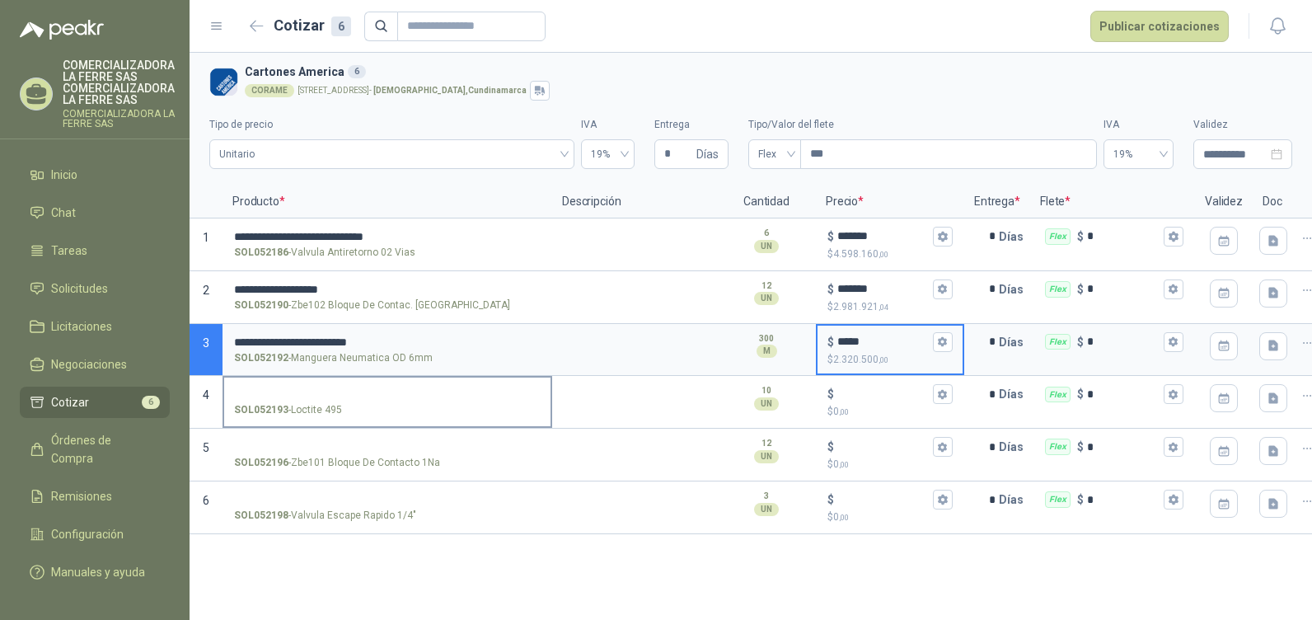
type input "*****"
click at [302, 410] on p "SOL052193 - Loctite 495" at bounding box center [288, 410] width 108 height 16
click at [302, 400] on input "SOL052193 - Loctite 495" at bounding box center [387, 394] width 307 height 12
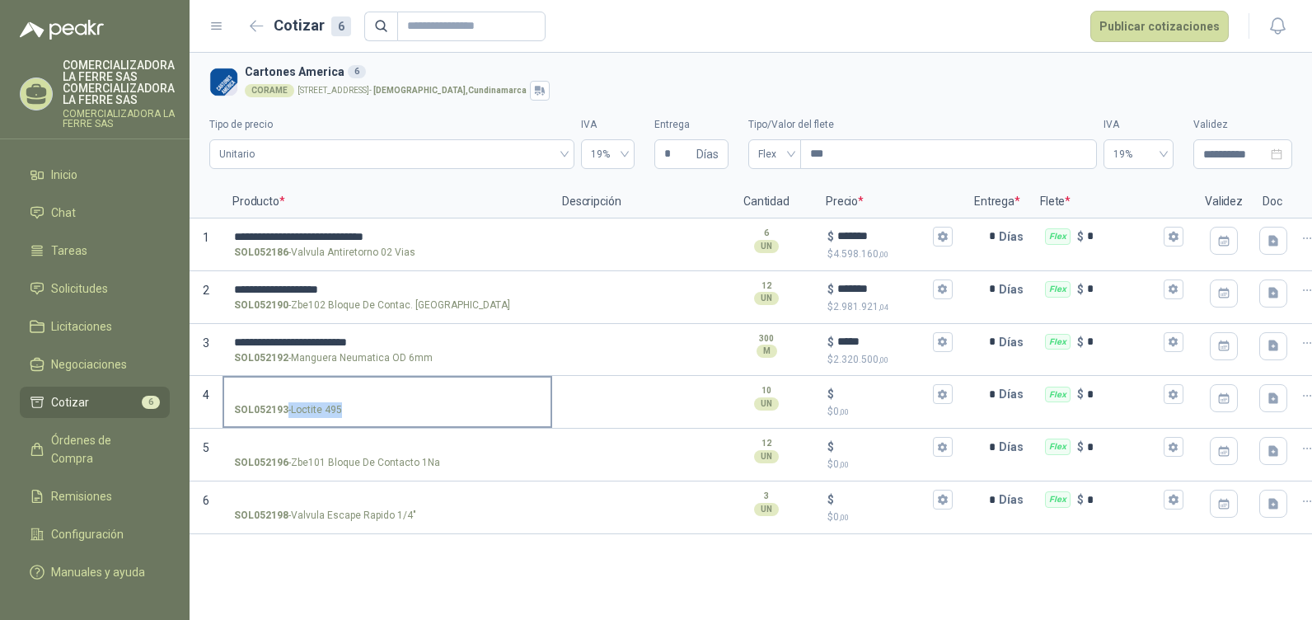
drag, startPoint x: 346, startPoint y: 415, endPoint x: 339, endPoint y: 410, distance: 9.4
click at [339, 410] on div "SOL052193 - Loctite 495" at bounding box center [387, 410] width 307 height 16
copy p "- Loctite 495"
drag, startPoint x: 254, startPoint y: 384, endPoint x: 270, endPoint y: 390, distance: 17.5
click at [255, 384] on label "SOL052193 - Loctite 495" at bounding box center [387, 400] width 326 height 47
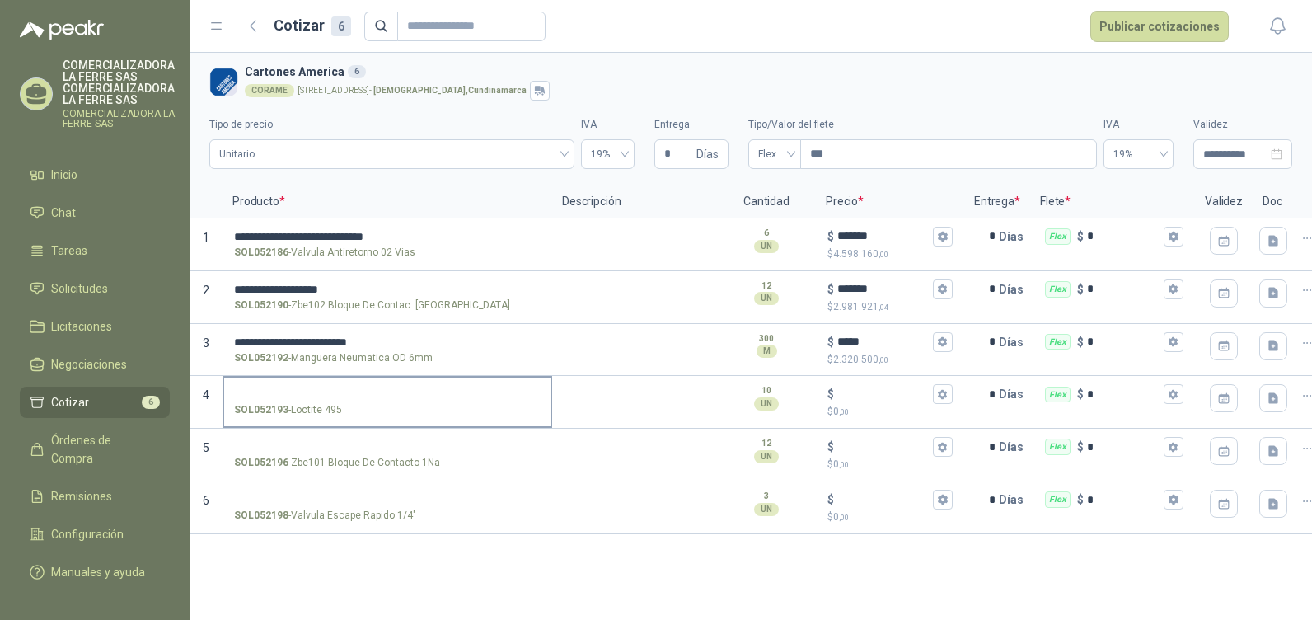
click at [255, 388] on input "SOL052193 - Loctite 495" at bounding box center [387, 394] width 307 height 12
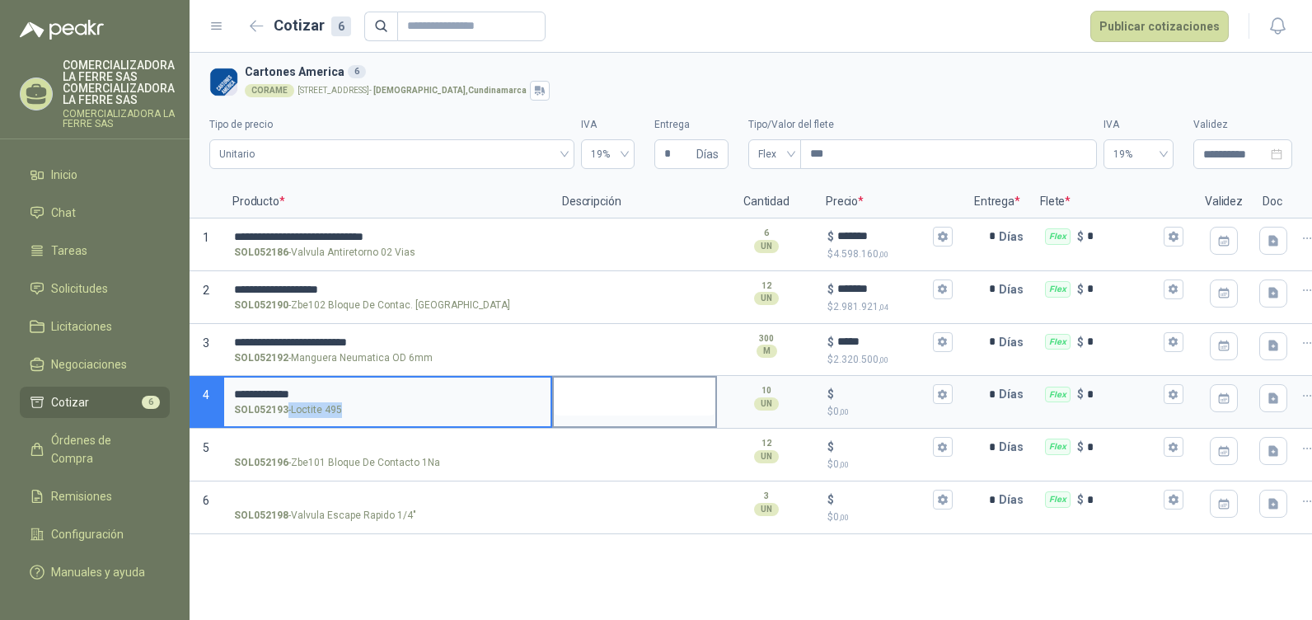
drag, startPoint x: 555, startPoint y: 403, endPoint x: 713, endPoint y: 401, distance: 158.2
click at [653, 398] on section "**********" at bounding box center [751, 402] width 1122 height 53
click at [854, 383] on div "$ $ 0 ,00" at bounding box center [889, 401] width 145 height 49
click at [854, 388] on input "$ $ 0 ,00" at bounding box center [883, 394] width 92 height 12
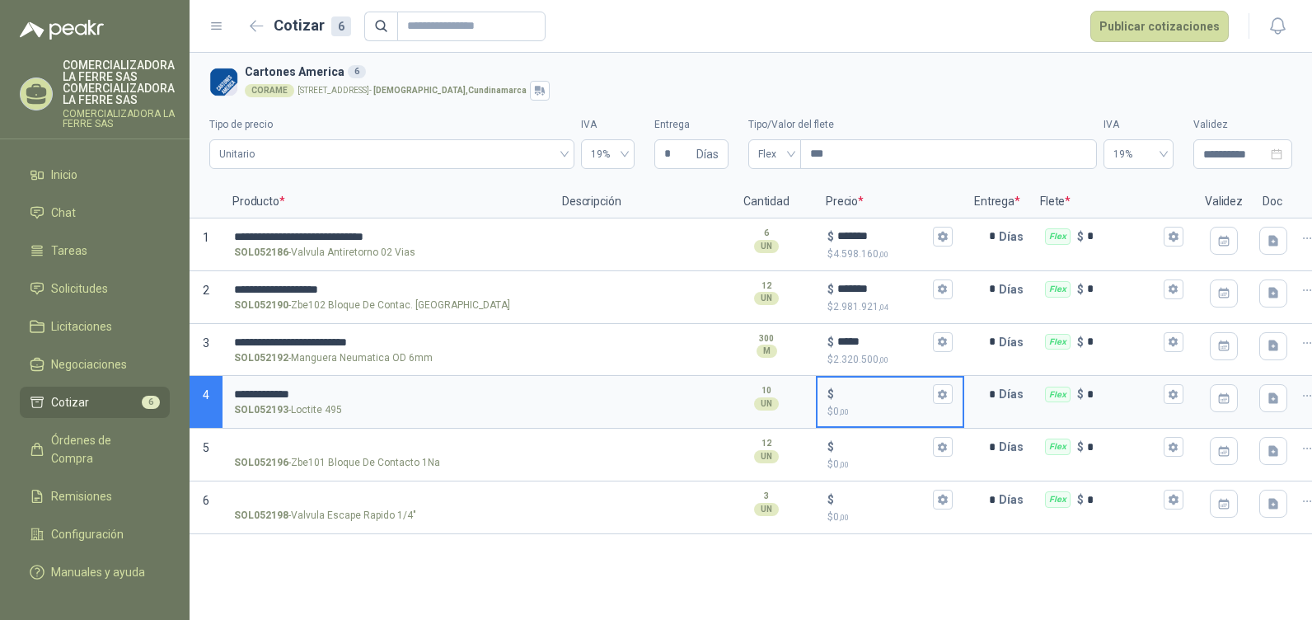
click at [854, 393] on input "$ $ 0 ,00" at bounding box center [883, 394] width 92 height 12
type input "******"
click at [299, 446] on input "SOL052196 - Zbe101 Bloque De Contacto 1Na" at bounding box center [387, 447] width 307 height 12
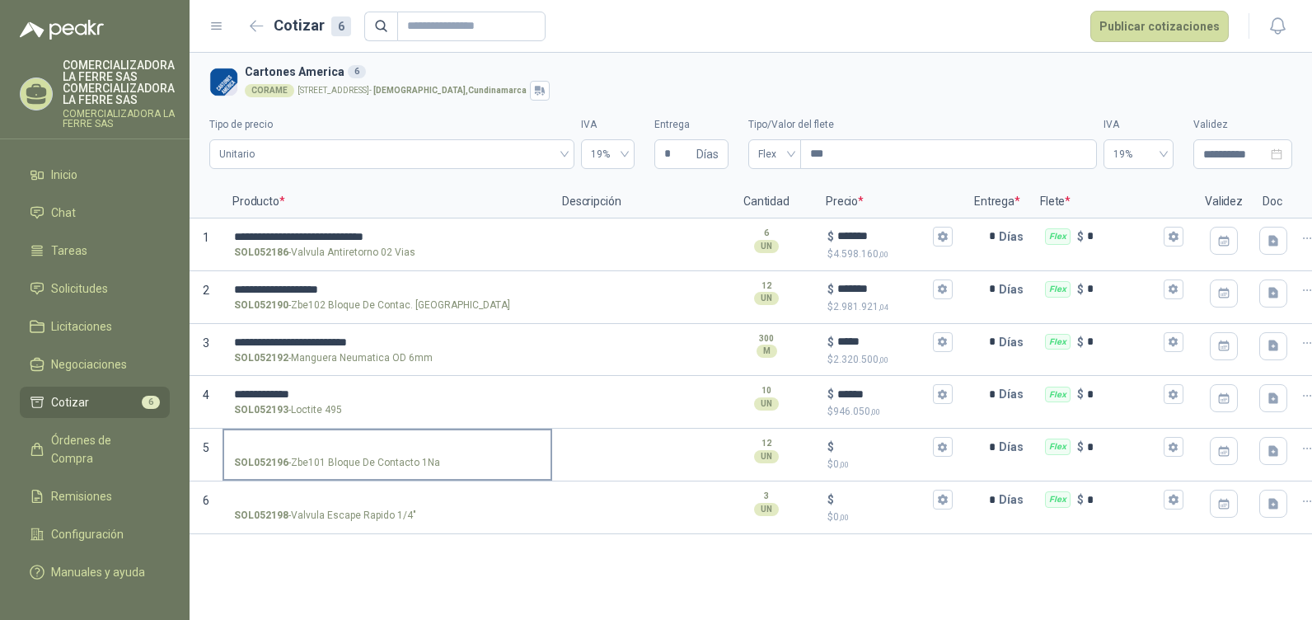
drag, startPoint x: 442, startPoint y: 461, endPoint x: 363, endPoint y: 466, distance: 79.3
click at [385, 470] on div "SOL052196 - Zbe101 Bloque De Contacto 1Na" at bounding box center [387, 463] width 307 height 16
click at [385, 453] on input "SOL052196 - Zbe101 Bloque De Contacto 1Na" at bounding box center [387, 447] width 307 height 12
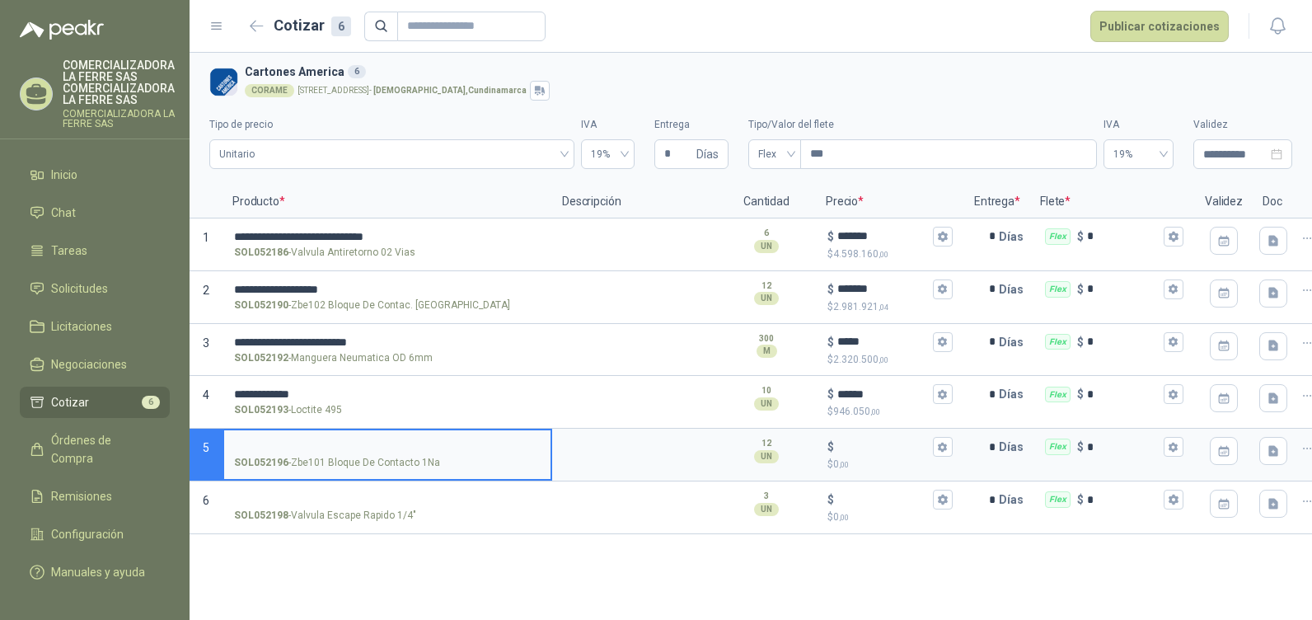
click at [328, 461] on p "SOL052196 - Zbe101 Bloque De Contacto 1Na" at bounding box center [337, 463] width 206 height 16
click at [328, 453] on input "SOL052196 - Zbe101 Bloque De Contacto 1Na" at bounding box center [387, 447] width 307 height 12
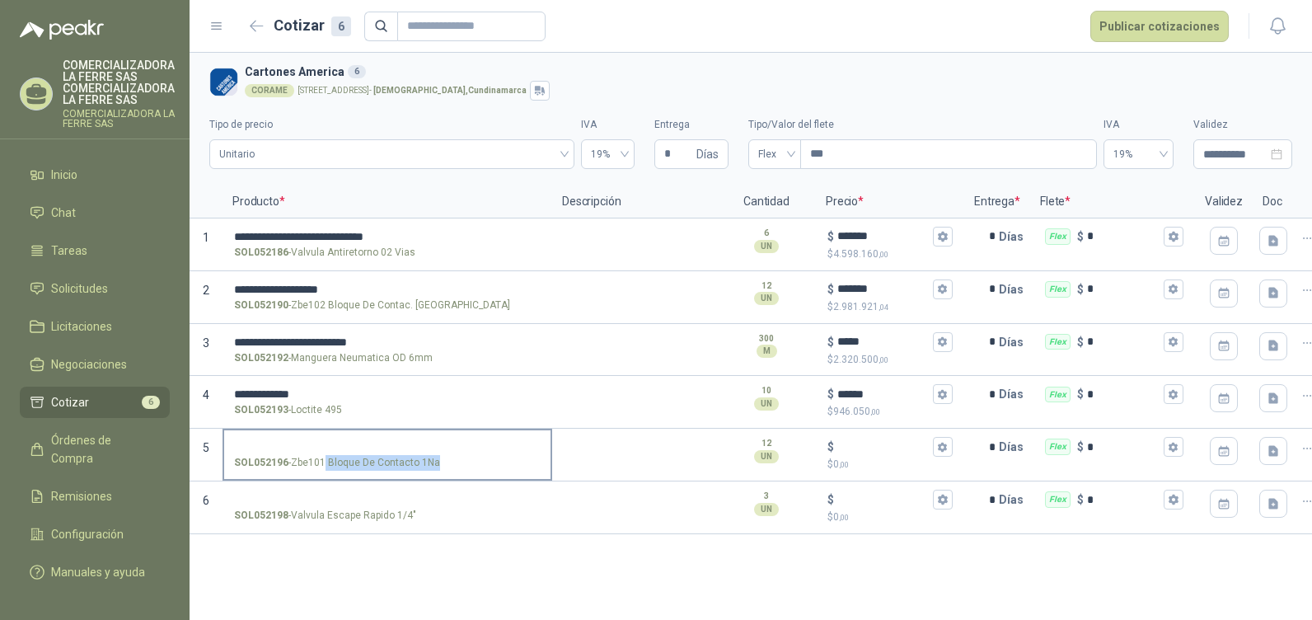
drag, startPoint x: 325, startPoint y: 463, endPoint x: 434, endPoint y: 461, distance: 109.6
click at [434, 461] on p "SOL052196 - Zbe101 Bloque De Contacto 1Na" at bounding box center [337, 463] width 206 height 16
copy p "Bloque De Contacto 1Na"
click at [320, 441] on input "SOL052196 - Zbe101 Bloque De Contacto 1Na" at bounding box center [387, 447] width 307 height 12
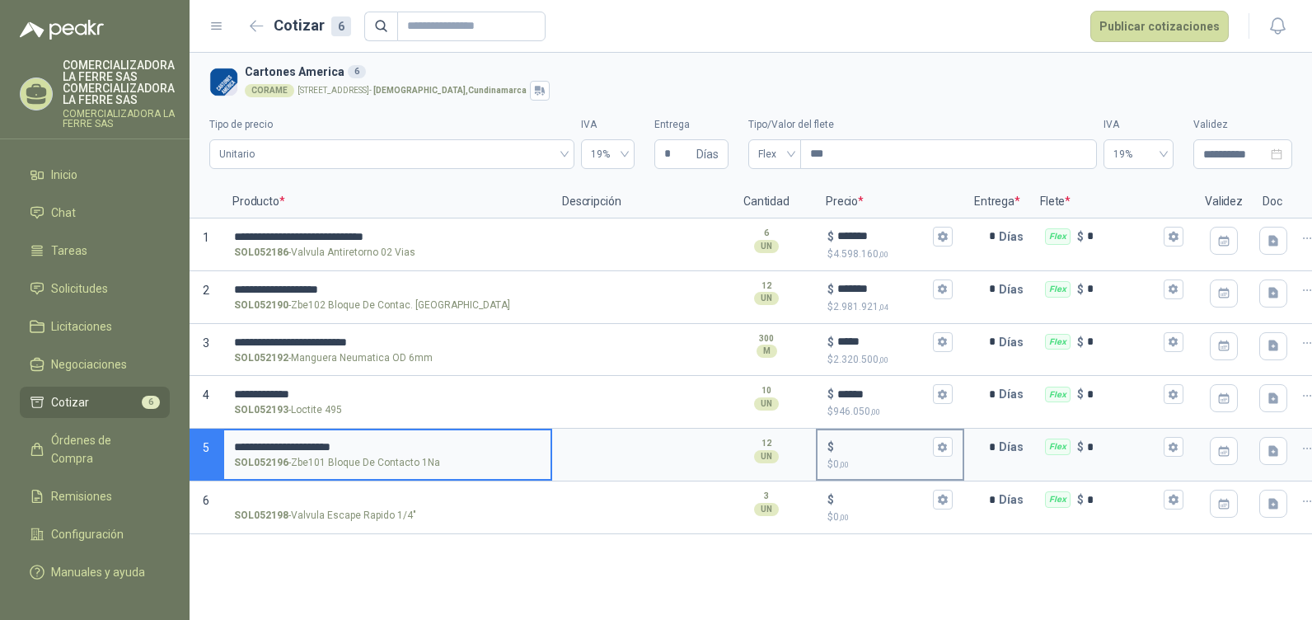
click at [855, 447] on input "$ $ 0 ,00" at bounding box center [883, 447] width 92 height 12
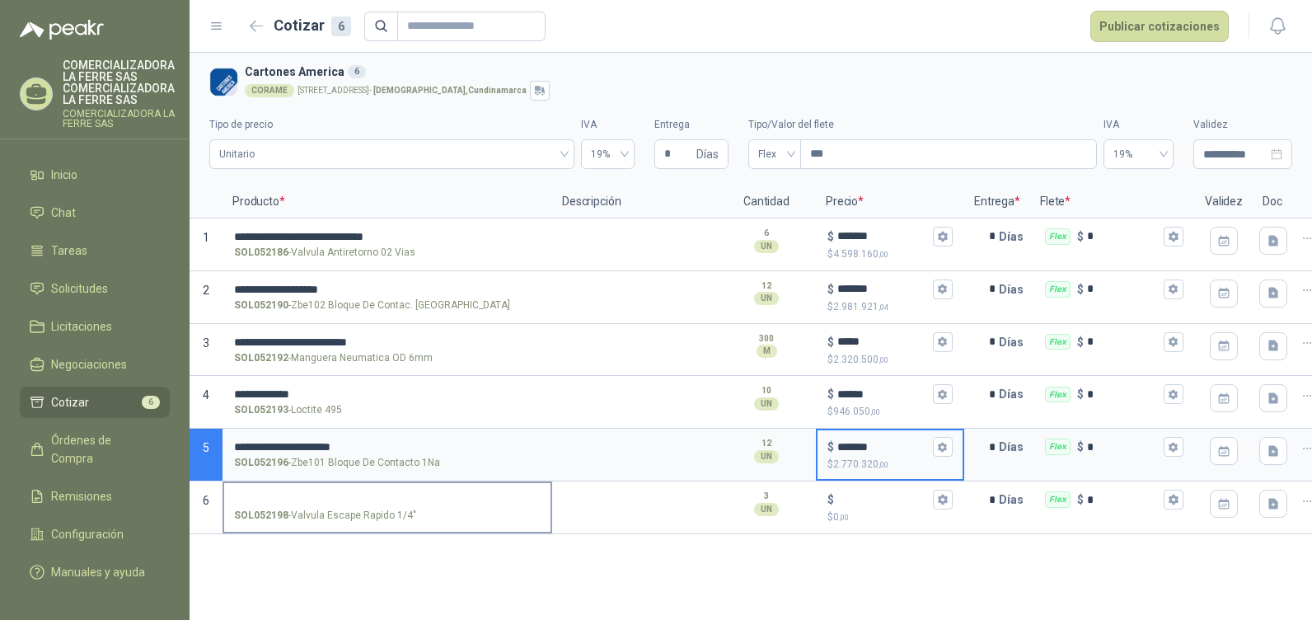
type input "*******"
click at [323, 517] on p "SOL052198 - Valvula Escape Rapido 1/4"" at bounding box center [325, 516] width 182 height 16
click at [323, 506] on input "SOL052198 - Valvula Escape Rapido 1/4"" at bounding box center [387, 500] width 307 height 12
click at [298, 515] on p "SOL052198 - Valvula Escape Rapido 1/4"" at bounding box center [325, 516] width 182 height 16
click at [298, 506] on input "SOL052198 - Valvula Escape Rapido 1/4"" at bounding box center [387, 500] width 307 height 12
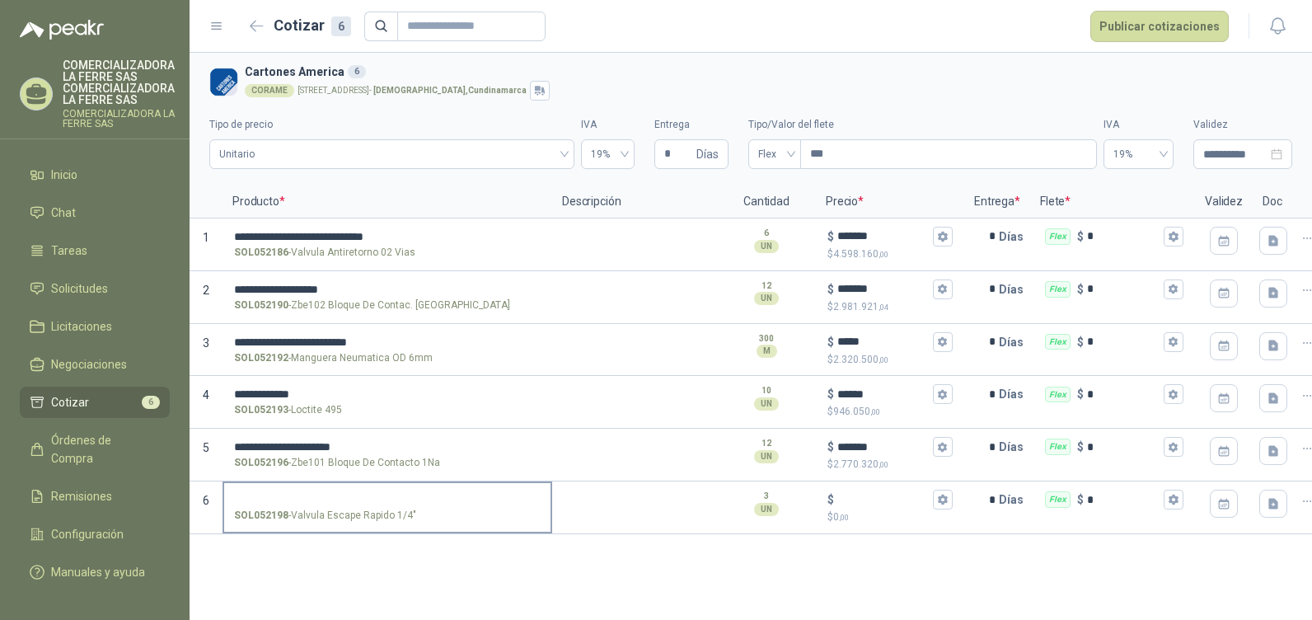
drag, startPoint x: 290, startPoint y: 515, endPoint x: 303, endPoint y: 516, distance: 13.2
click at [303, 516] on p "SOL052198 - Valvula Escape Rapido 1/4"" at bounding box center [325, 516] width 182 height 16
drag, startPoint x: 303, startPoint y: 516, endPoint x: 423, endPoint y: 520, distance: 119.6
click at [433, 521] on div "SOL052198 - Valvula Escape Rapido 1/4"" at bounding box center [387, 516] width 307 height 16
click at [433, 506] on input "SOL052198 - Valvula Escape Rapido 1/4"" at bounding box center [387, 500] width 307 height 12
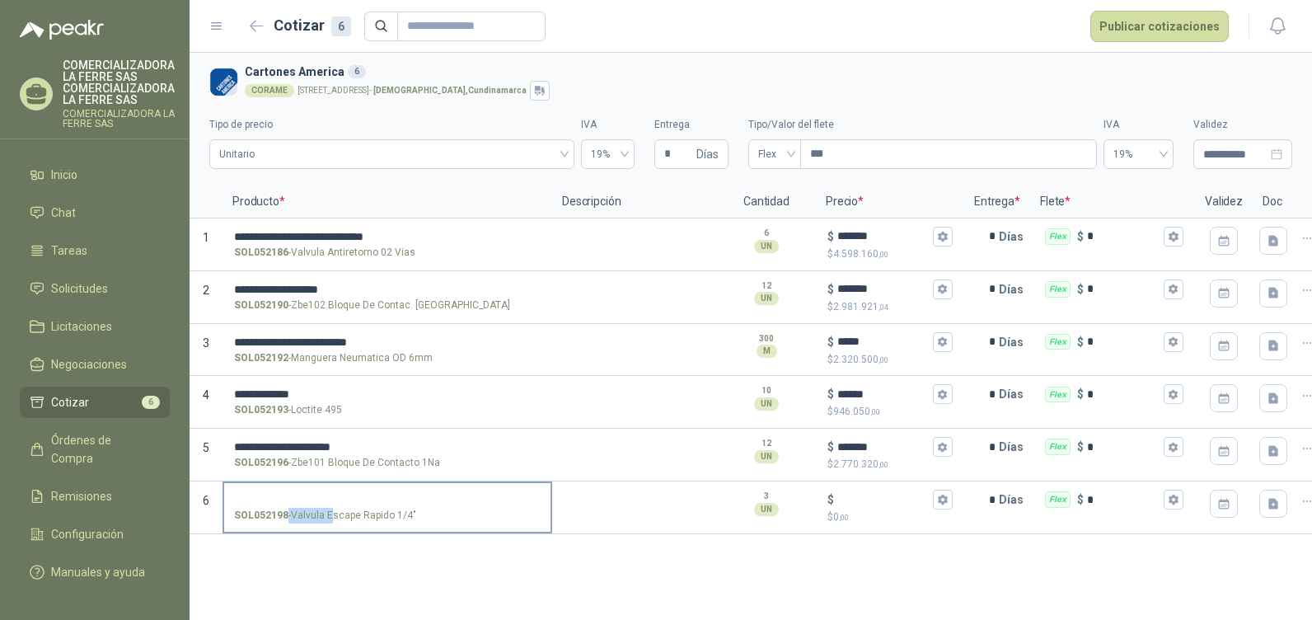
drag, startPoint x: 421, startPoint y: 519, endPoint x: 330, endPoint y: 519, distance: 91.5
click at [330, 519] on div "SOL052198 - Valvula Escape Rapido 1/4"" at bounding box center [387, 516] width 307 height 16
drag, startPoint x: 330, startPoint y: 519, endPoint x: 415, endPoint y: 513, distance: 85.9
click at [415, 513] on div "SOL052198 - Valvula Escape Rapido 1/4"" at bounding box center [387, 516] width 307 height 16
click at [415, 506] on input "SOL052198 - Valvula Escape Rapido 1/4"" at bounding box center [387, 500] width 307 height 12
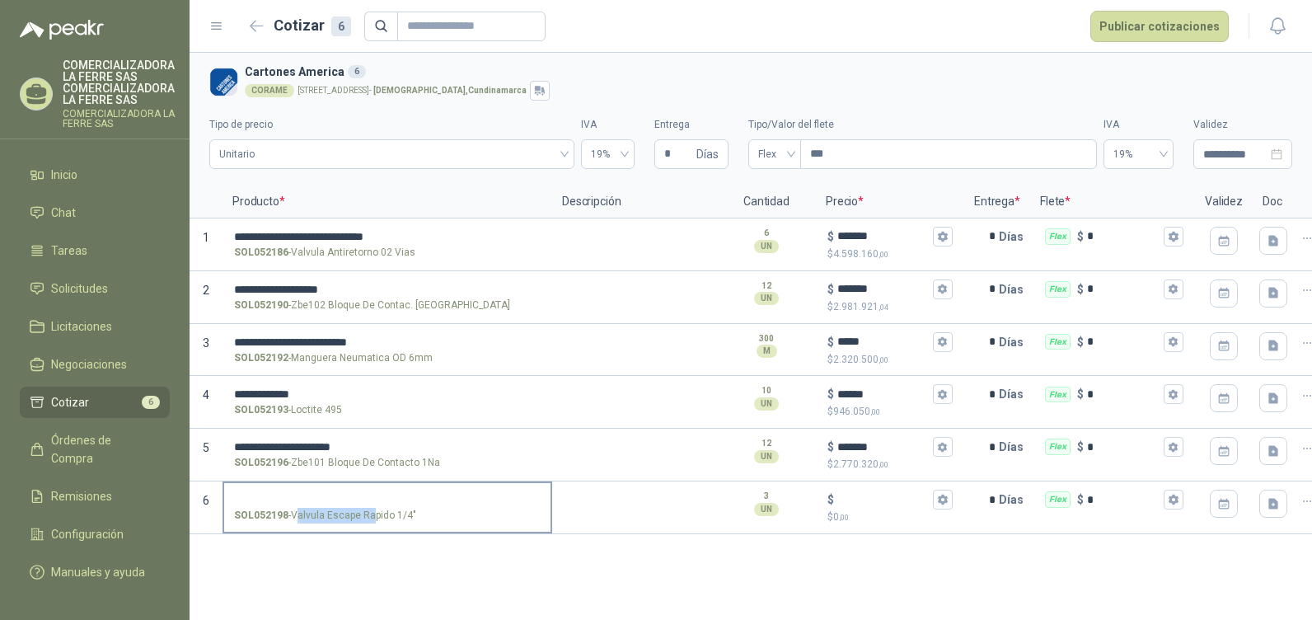
drag, startPoint x: 296, startPoint y: 514, endPoint x: 351, endPoint y: 511, distance: 55.3
click at [351, 511] on p "SOL052198 - Valvula Escape Rapido 1/4"" at bounding box center [325, 516] width 182 height 16
drag, startPoint x: 351, startPoint y: 511, endPoint x: 410, endPoint y: 510, distance: 58.5
click at [410, 510] on p "SOL052198 - Valvula Escape Rapido 1/4"" at bounding box center [325, 516] width 182 height 16
copy p "Valvula Escape Rapido 1/4"
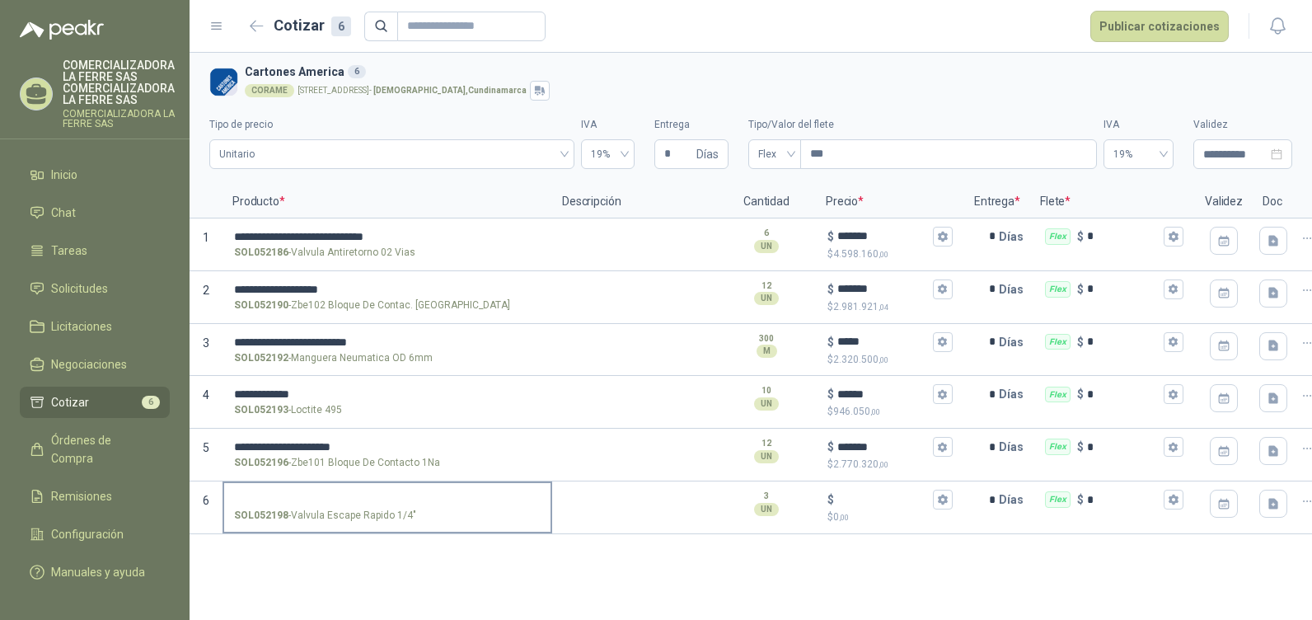
click at [293, 485] on label "SOL052198 - Valvula Escape Rapido 1/4"" at bounding box center [387, 506] width 326 height 47
click at [293, 494] on input "SOL052198 - Valvula Escape Rapido 1/4"" at bounding box center [387, 500] width 307 height 12
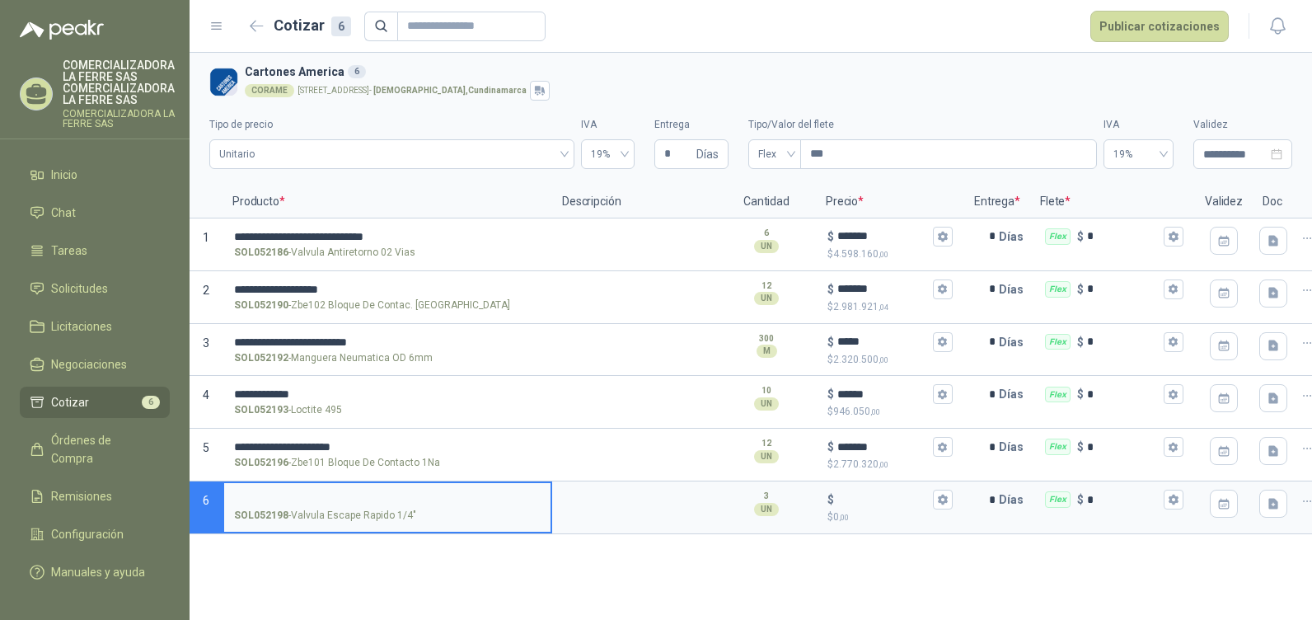
click at [285, 494] on input "SOL052198 - Valvula Escape Rapido 1/4"" at bounding box center [387, 500] width 307 height 12
click at [841, 495] on input "$ $ 0 ,00" at bounding box center [883, 500] width 92 height 12
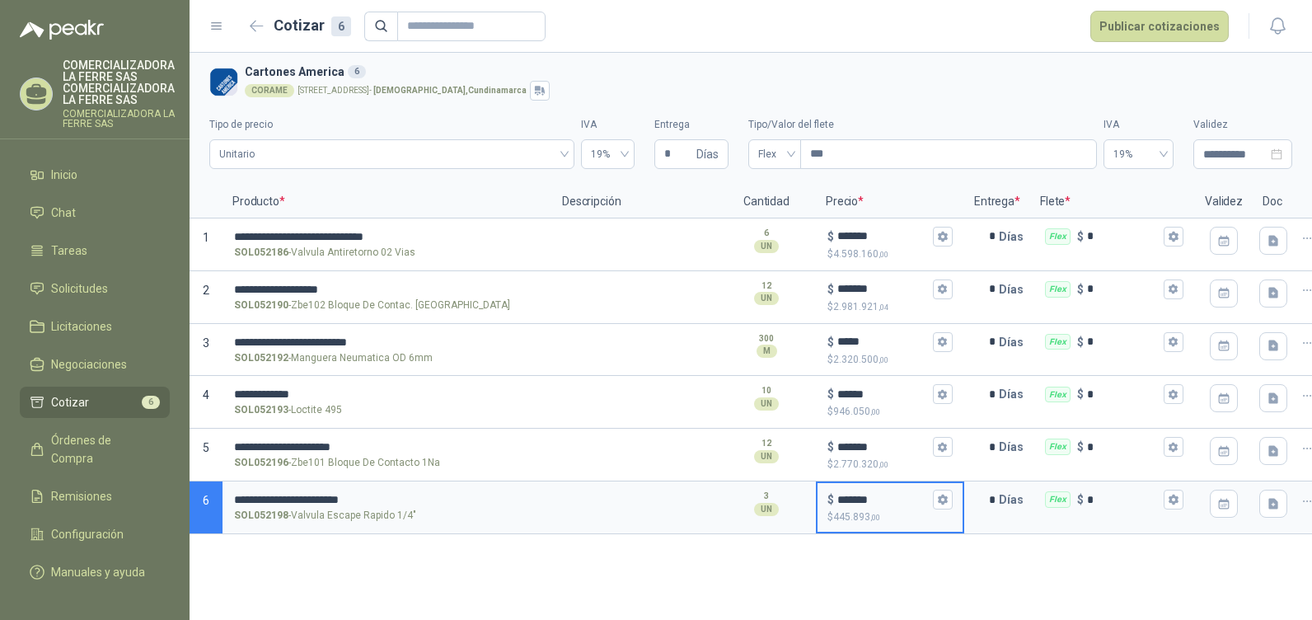
type input "*******"
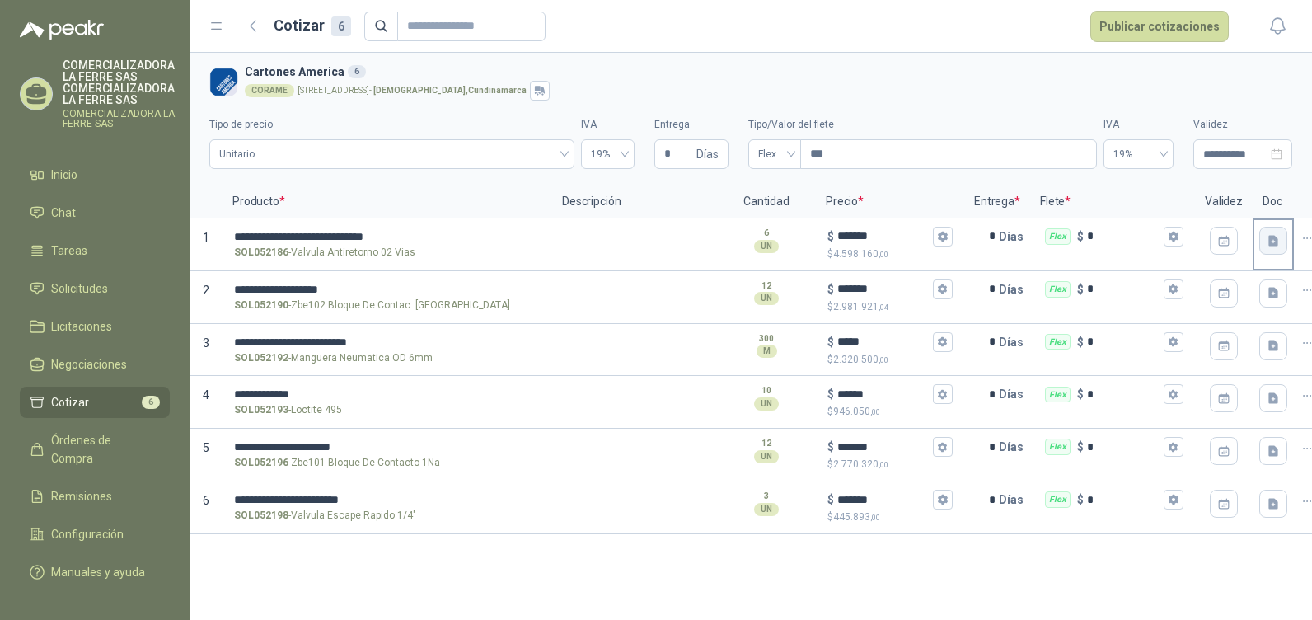
click at [1276, 235] on icon "button" at bounding box center [1274, 241] width 14 height 14
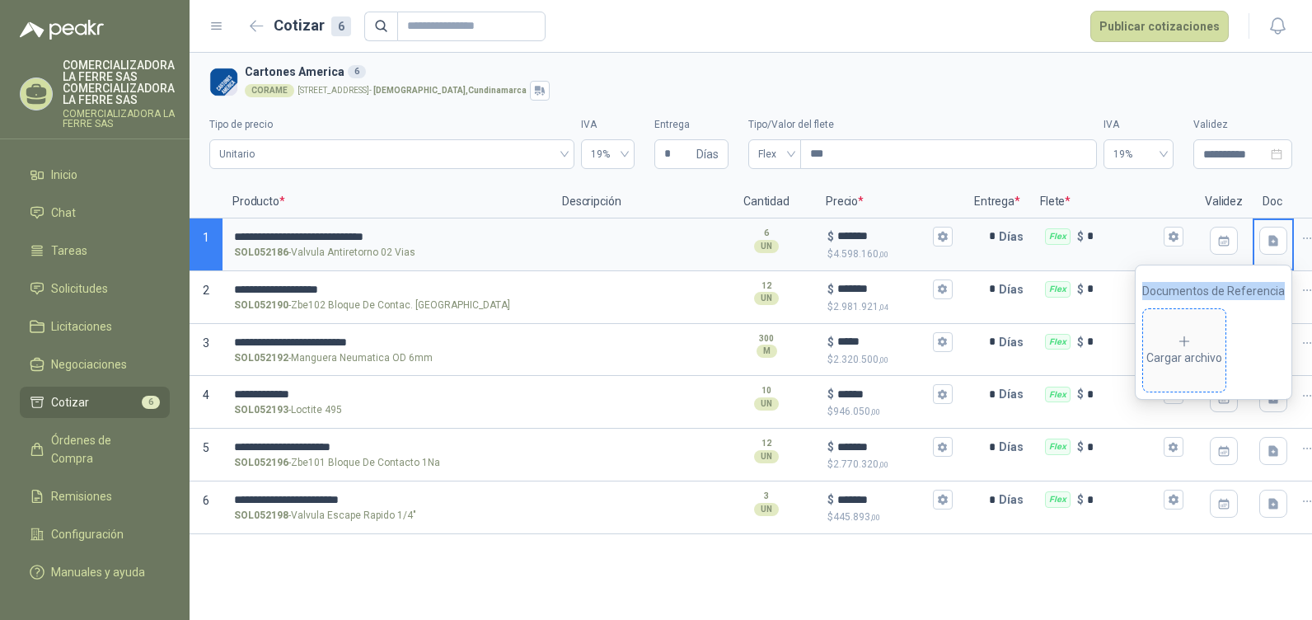
click at [1179, 346] on div "Cargar archivo" at bounding box center [1184, 350] width 76 height 33
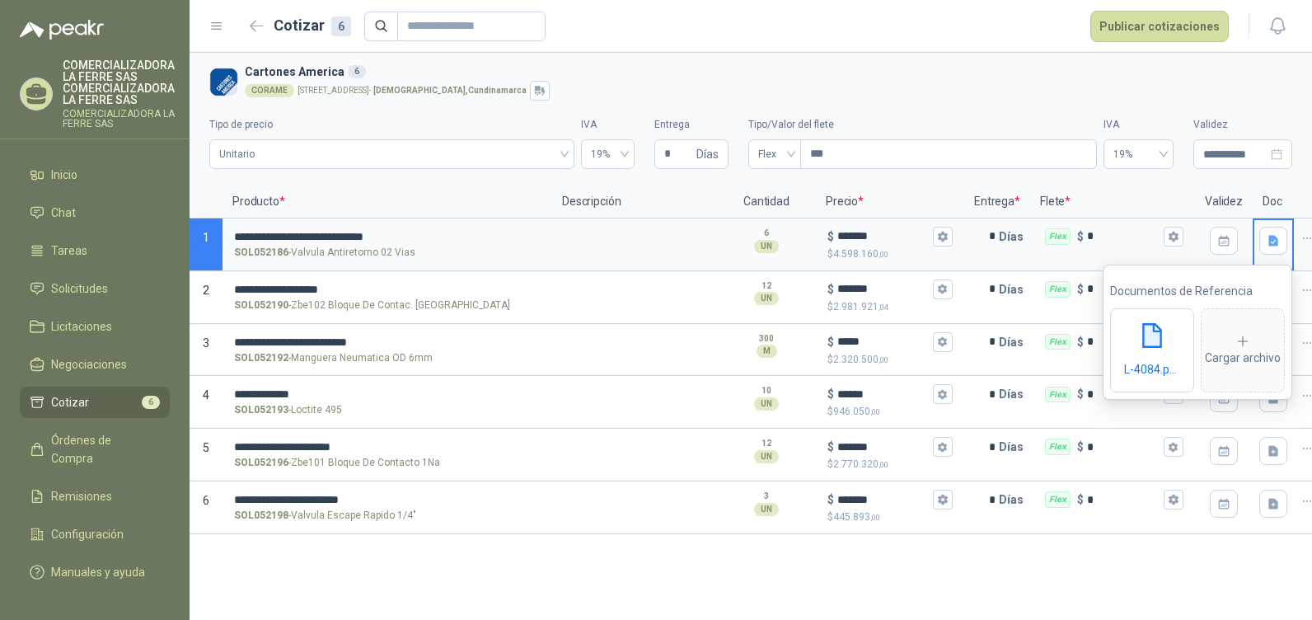
click at [1145, 197] on p "Flete *" at bounding box center [1112, 201] width 165 height 33
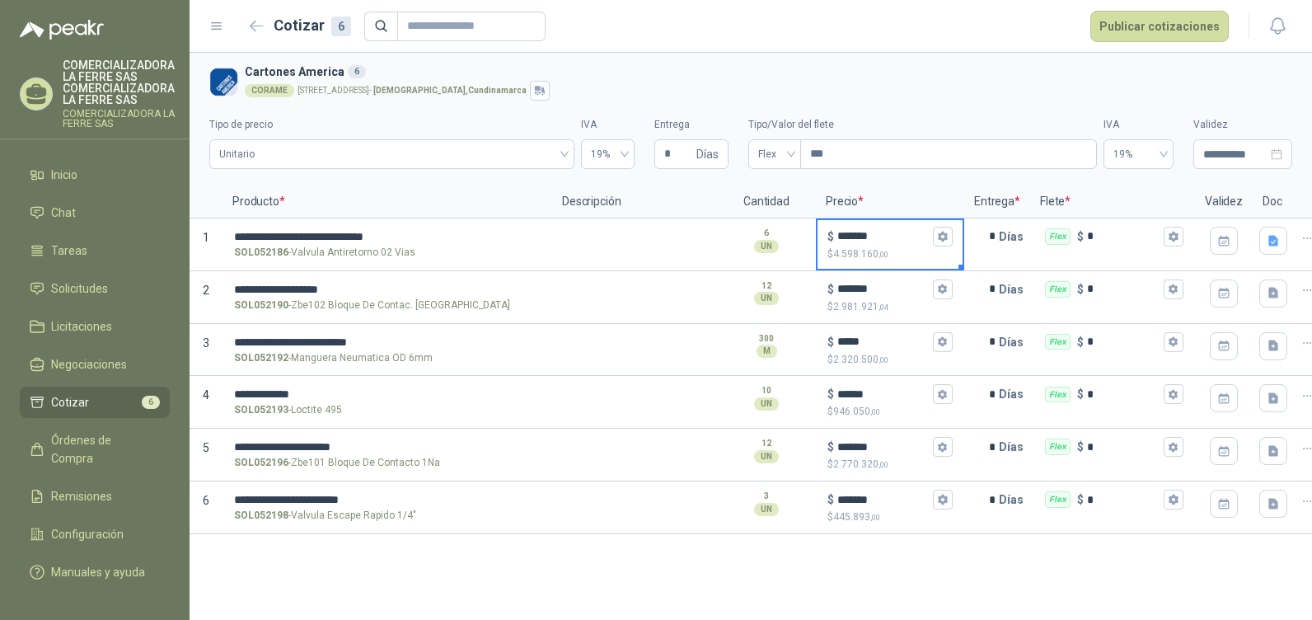
click at [960, 266] on button "Marker" at bounding box center [961, 268] width 6 height 6
click at [961, 267] on button "Marker" at bounding box center [961, 268] width 6 height 6
click at [1169, 30] on button "Publicar cotizaciones" at bounding box center [1159, 26] width 138 height 31
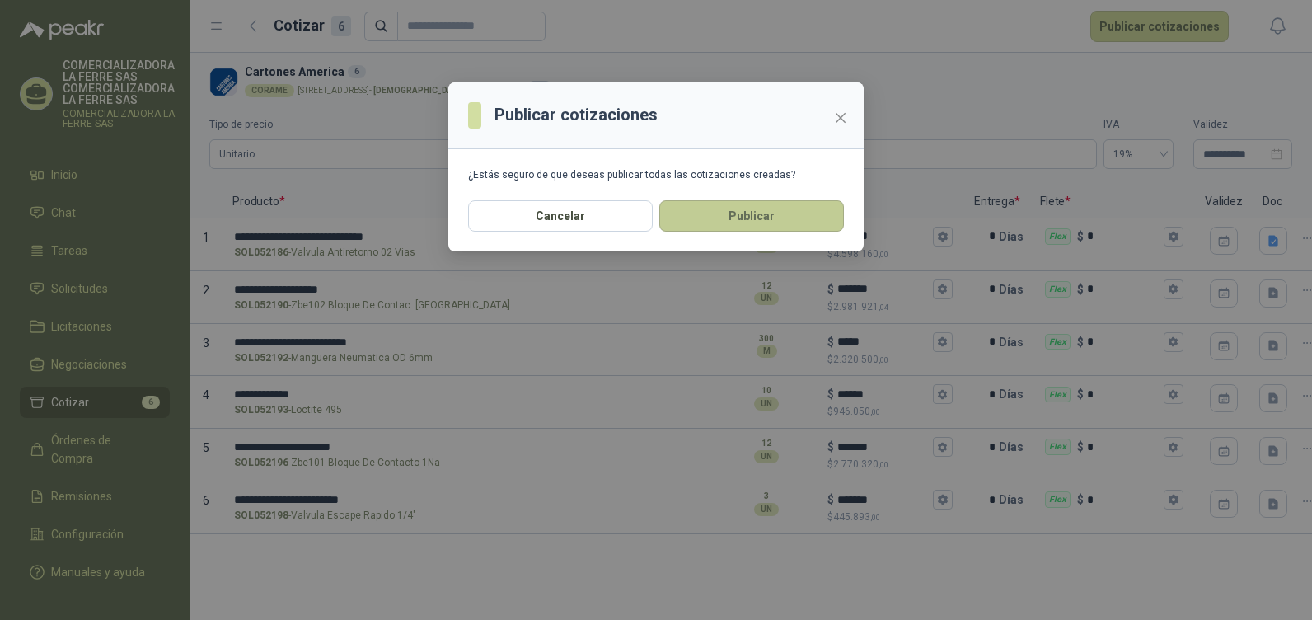
click at [744, 219] on button "Publicar" at bounding box center [751, 215] width 185 height 31
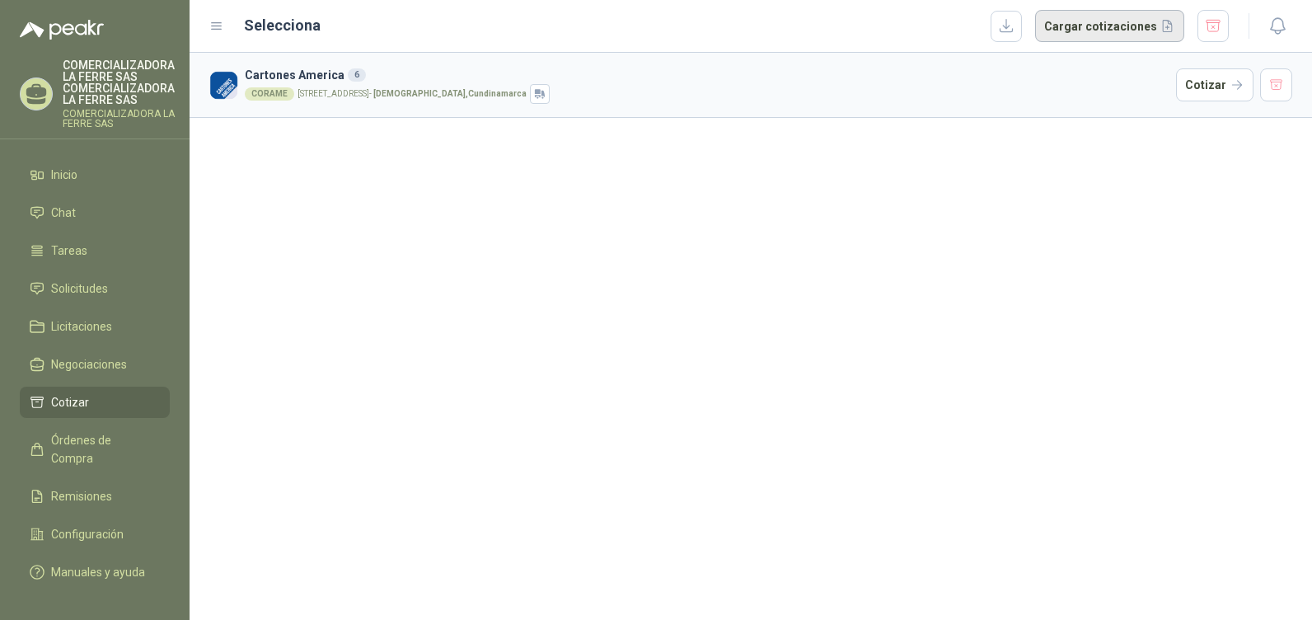
click at [1060, 19] on button "Cargar cotizaciones" at bounding box center [1109, 26] width 149 height 33
drag, startPoint x: 1186, startPoint y: 239, endPoint x: 1182, endPoint y: 222, distance: 16.8
click at [1183, 236] on div "Cartones America 6 CORAME CALLE 3 No. 7 - 86 (EL CIRUELO) - [PERSON_NAME] , Cun…" at bounding box center [751, 336] width 1122 height 567
click at [135, 328] on li "Licitaciones" at bounding box center [95, 326] width 130 height 18
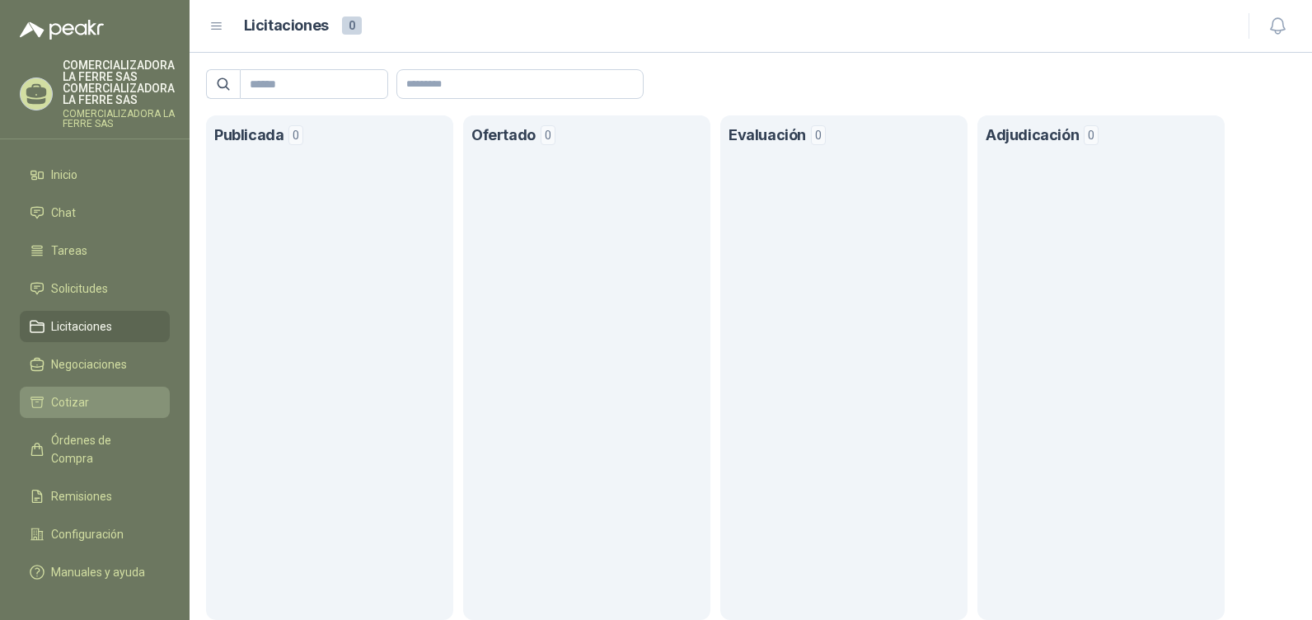
click at [122, 399] on li "Cotizar" at bounding box center [95, 402] width 130 height 18
